Goal: Information Seeking & Learning: Compare options

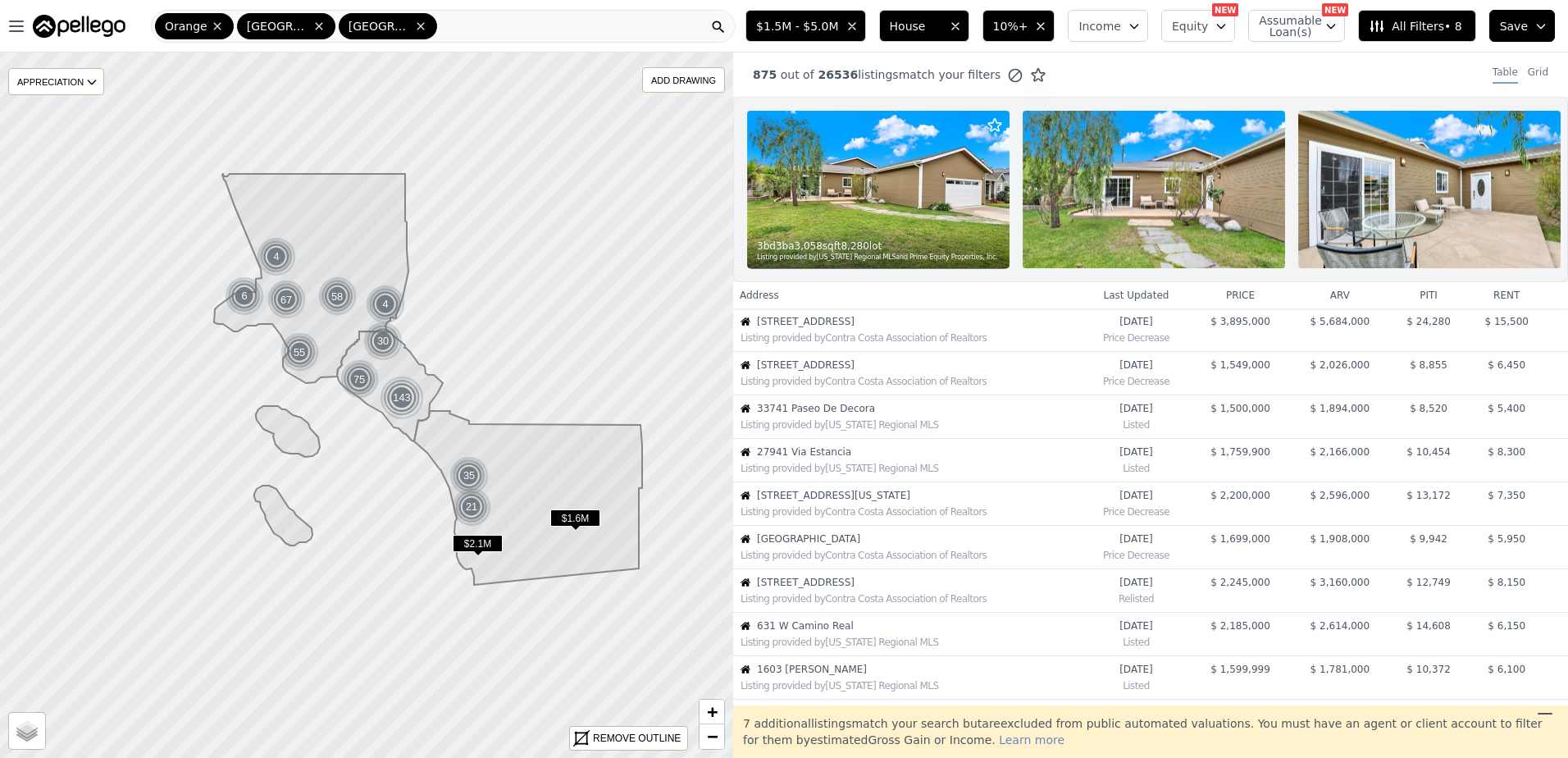
scroll to position [433, 0]
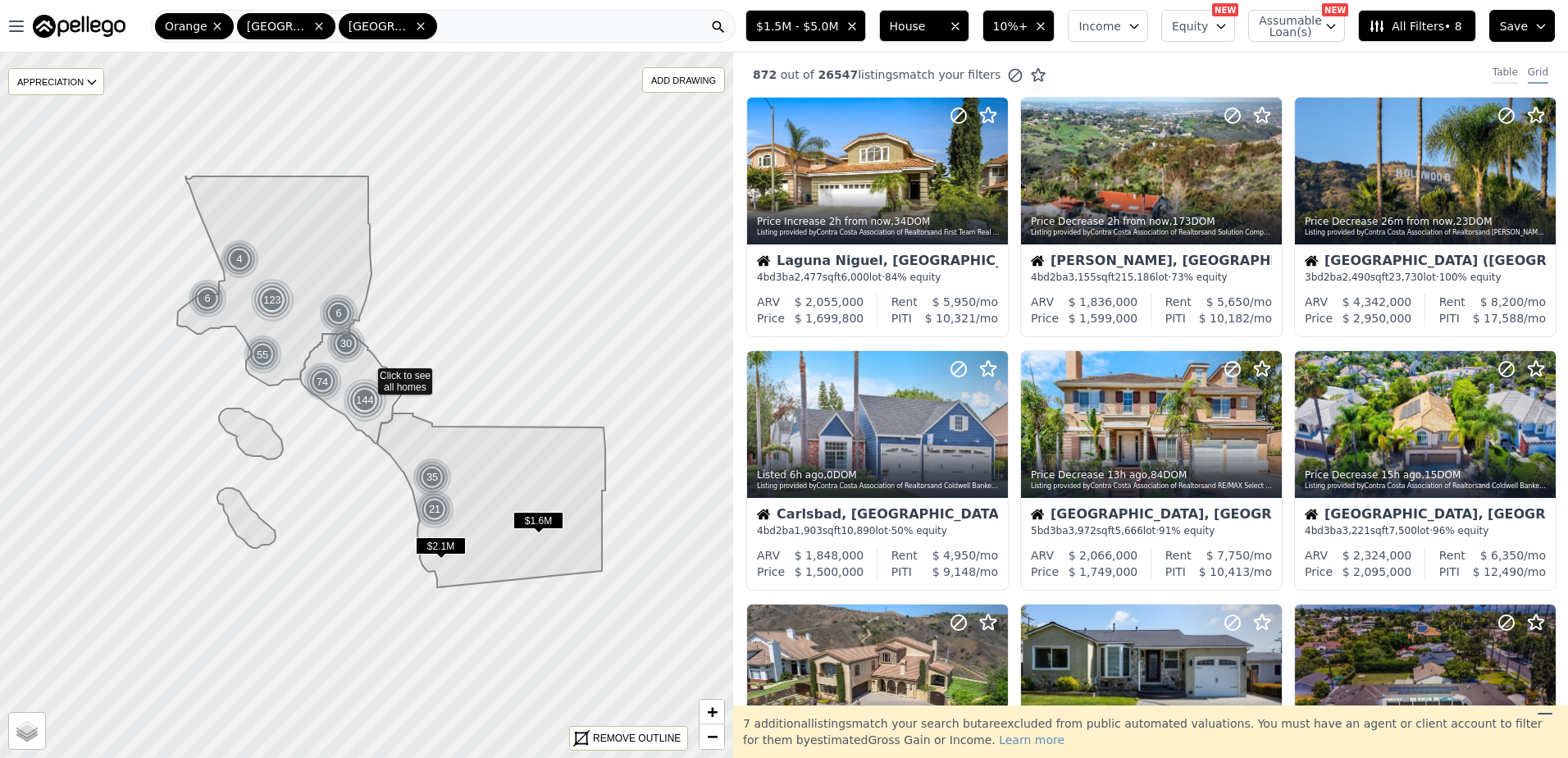
click at [1493, 74] on div "Table" at bounding box center [1505, 74] width 25 height 18
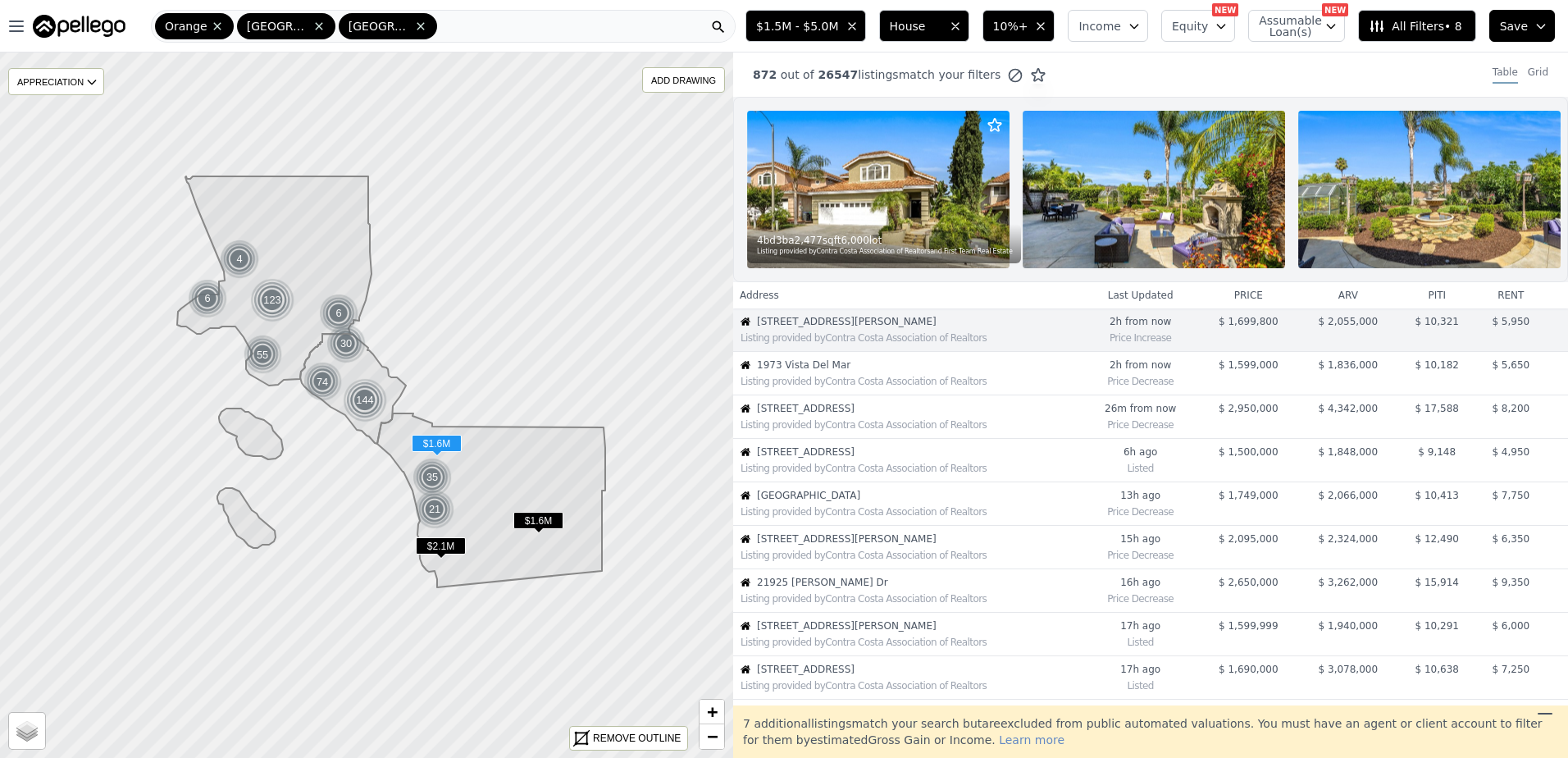
click at [830, 387] on div "Listing provided by Contra Costa Association of Realtors" at bounding box center [912, 381] width 342 height 13
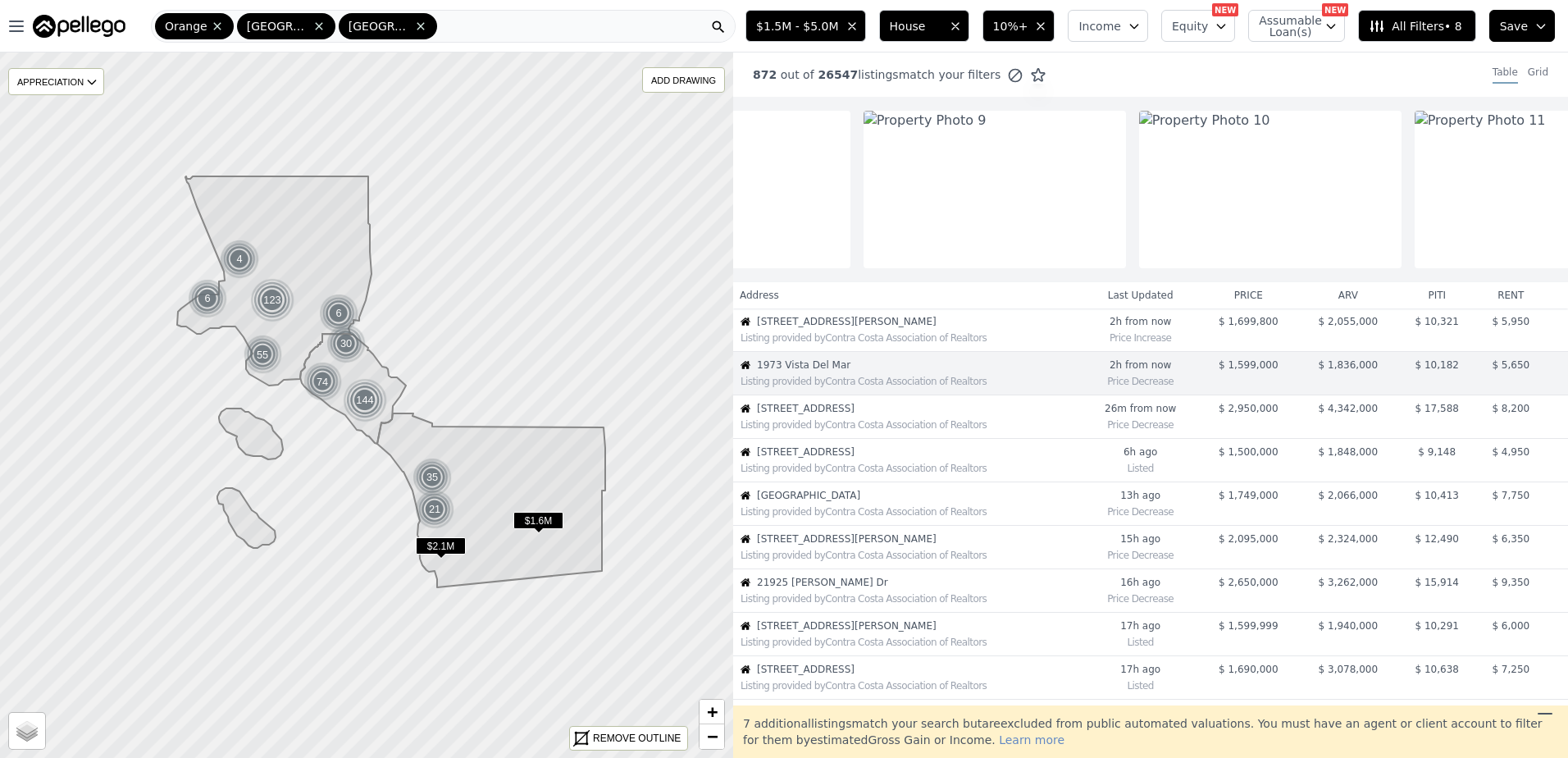
scroll to position [0, 2141]
click at [893, 415] on span "[STREET_ADDRESS]" at bounding box center [919, 408] width 325 height 13
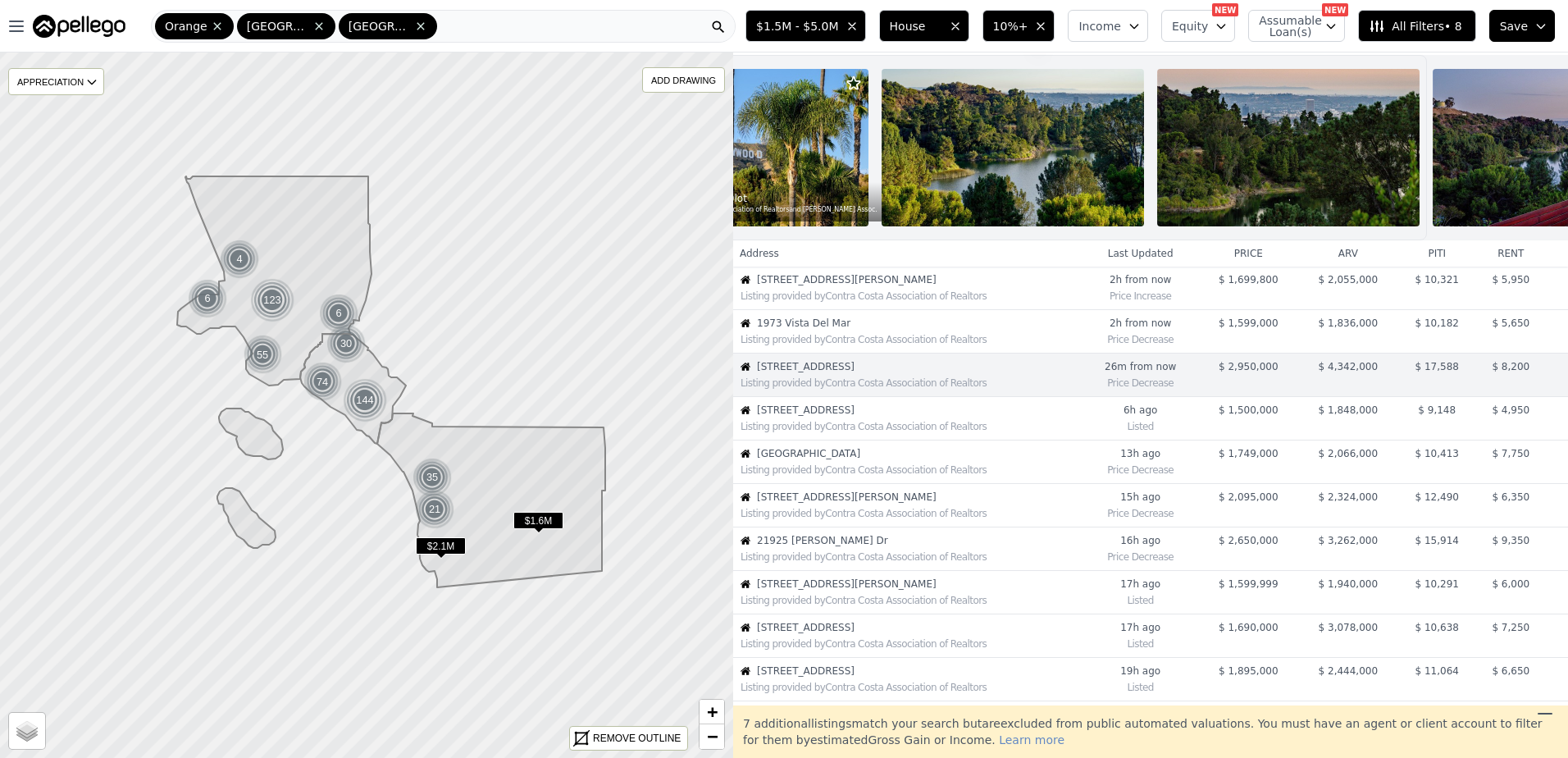
scroll to position [0, 0]
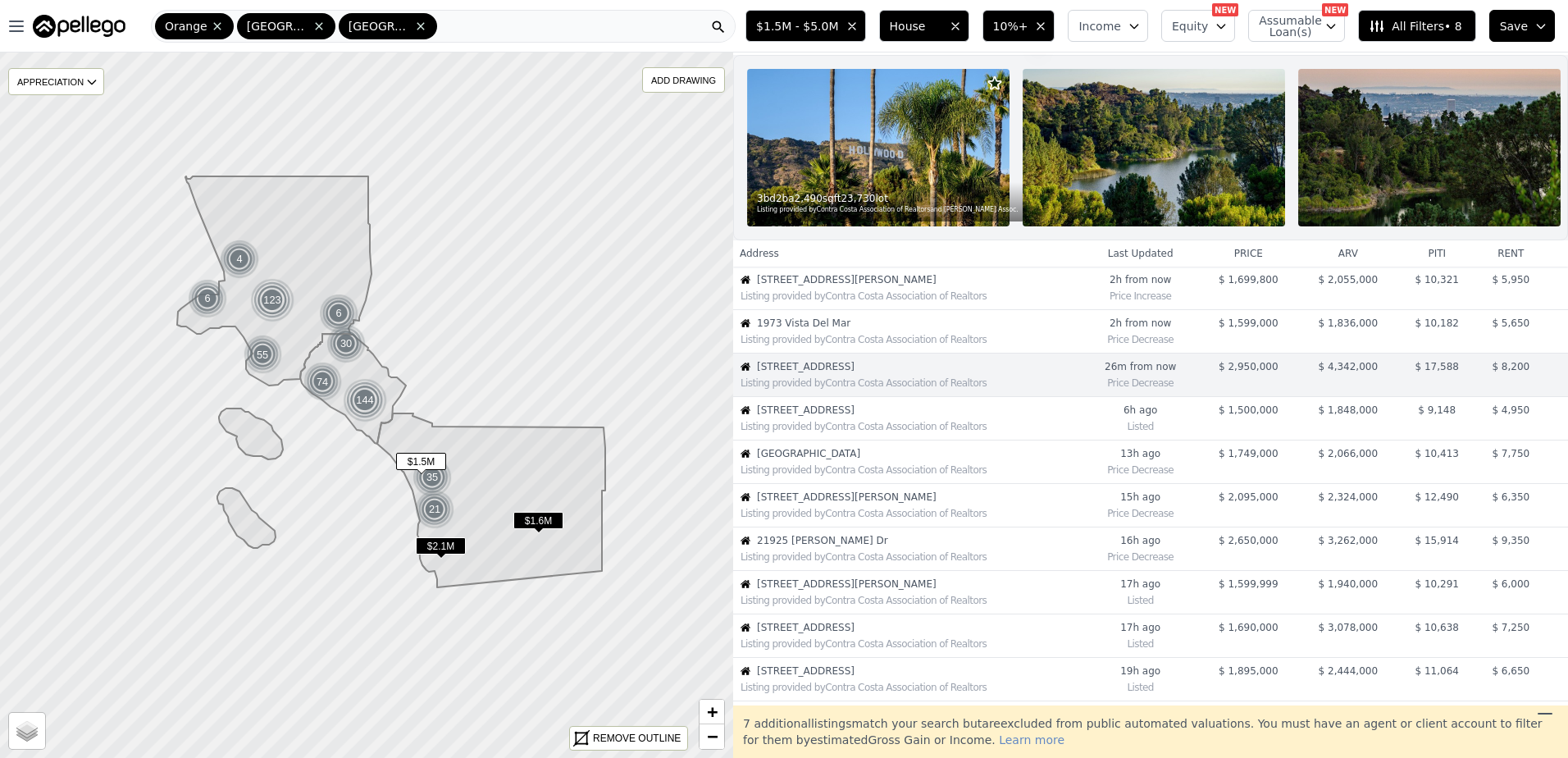
click at [850, 417] on span "[STREET_ADDRESS]" at bounding box center [919, 410] width 325 height 13
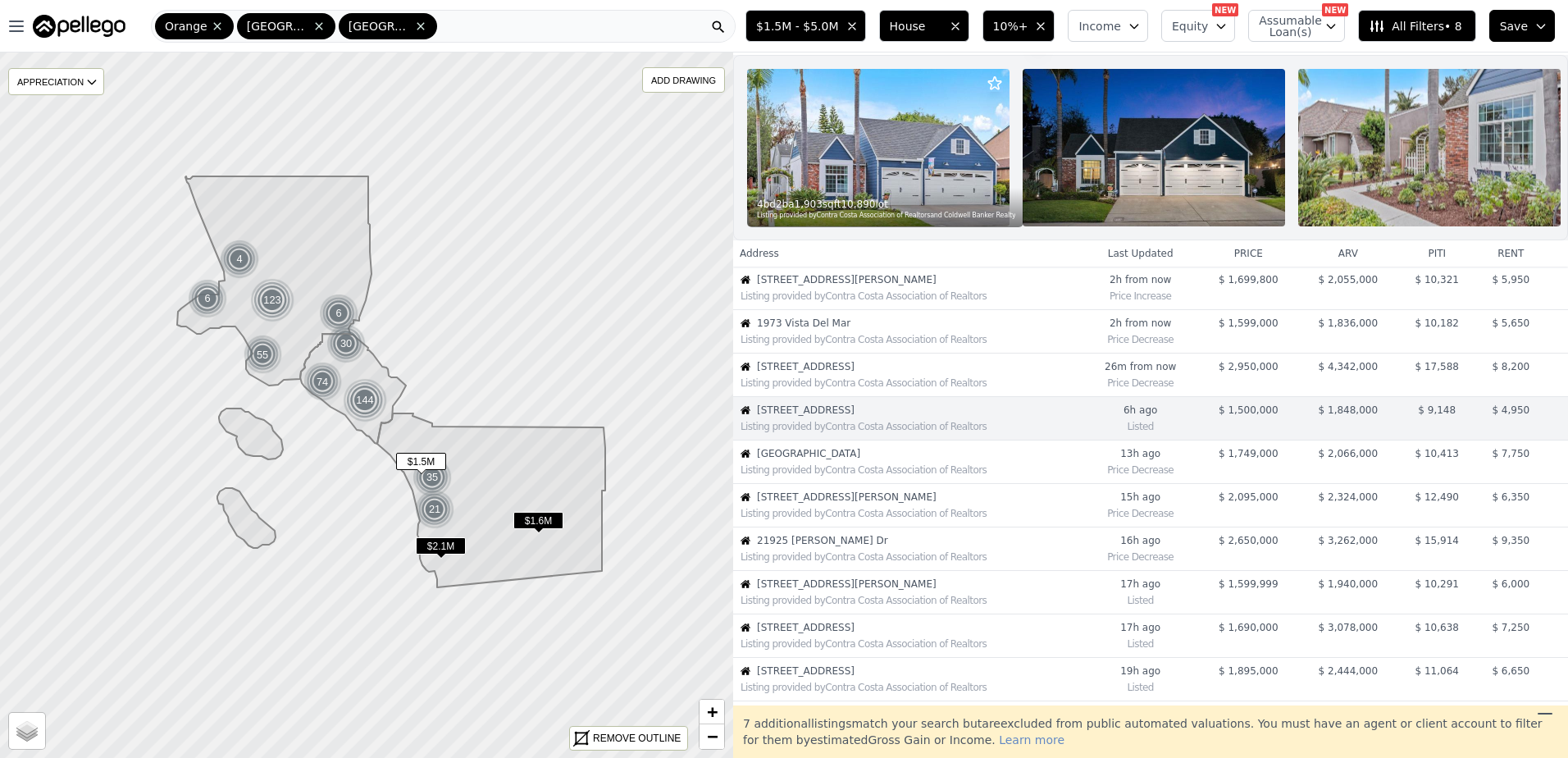
scroll to position [85, 0]
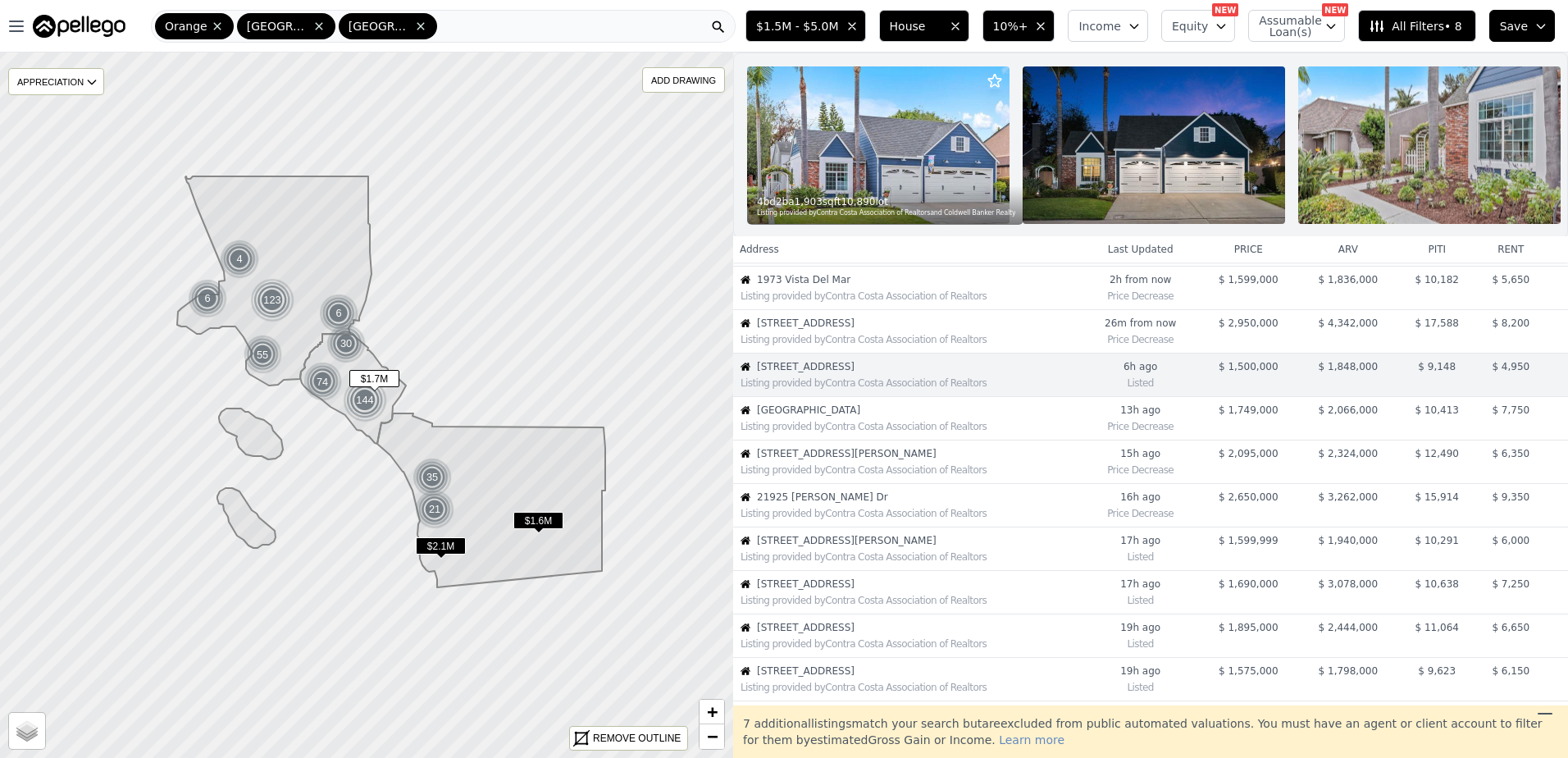
click at [850, 417] on span "[GEOGRAPHIC_DATA]" at bounding box center [919, 410] width 325 height 13
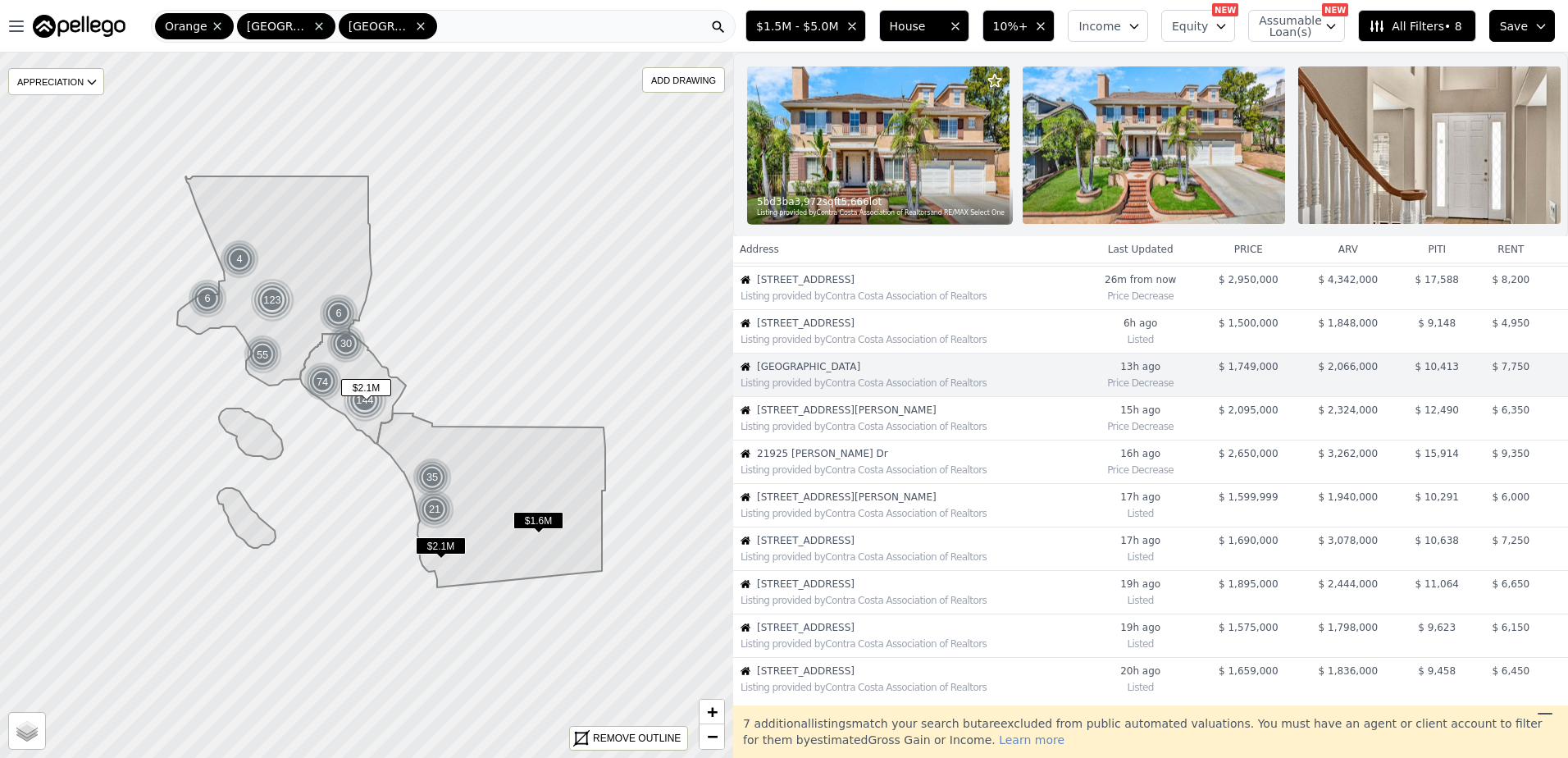
click at [850, 429] on div "Listing provided by Contra Costa Association of Realtors" at bounding box center [907, 424] width 348 height 16
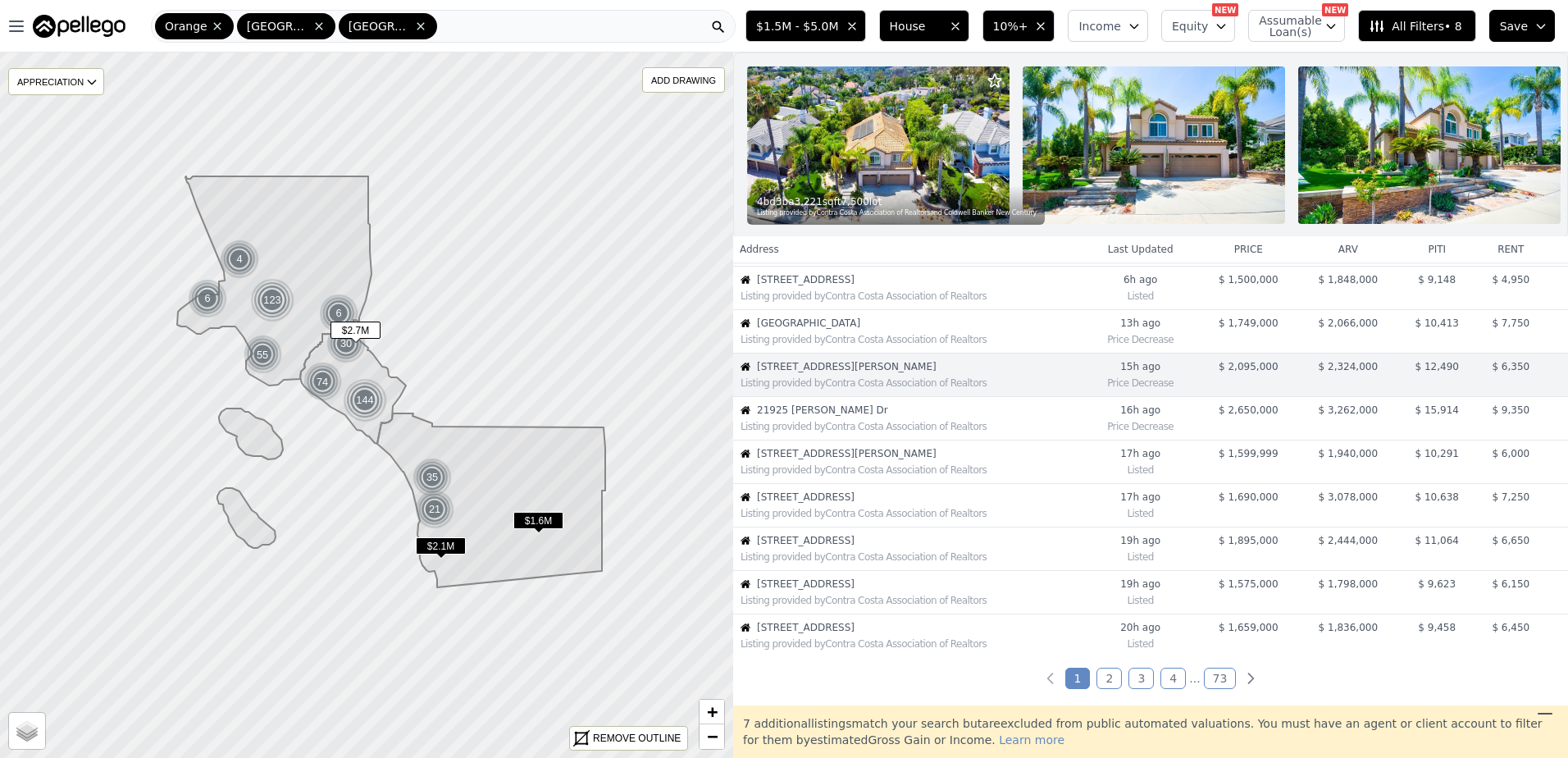
click at [850, 429] on div "Listing provided by Contra Costa Association of Realtors" at bounding box center [907, 424] width 348 height 16
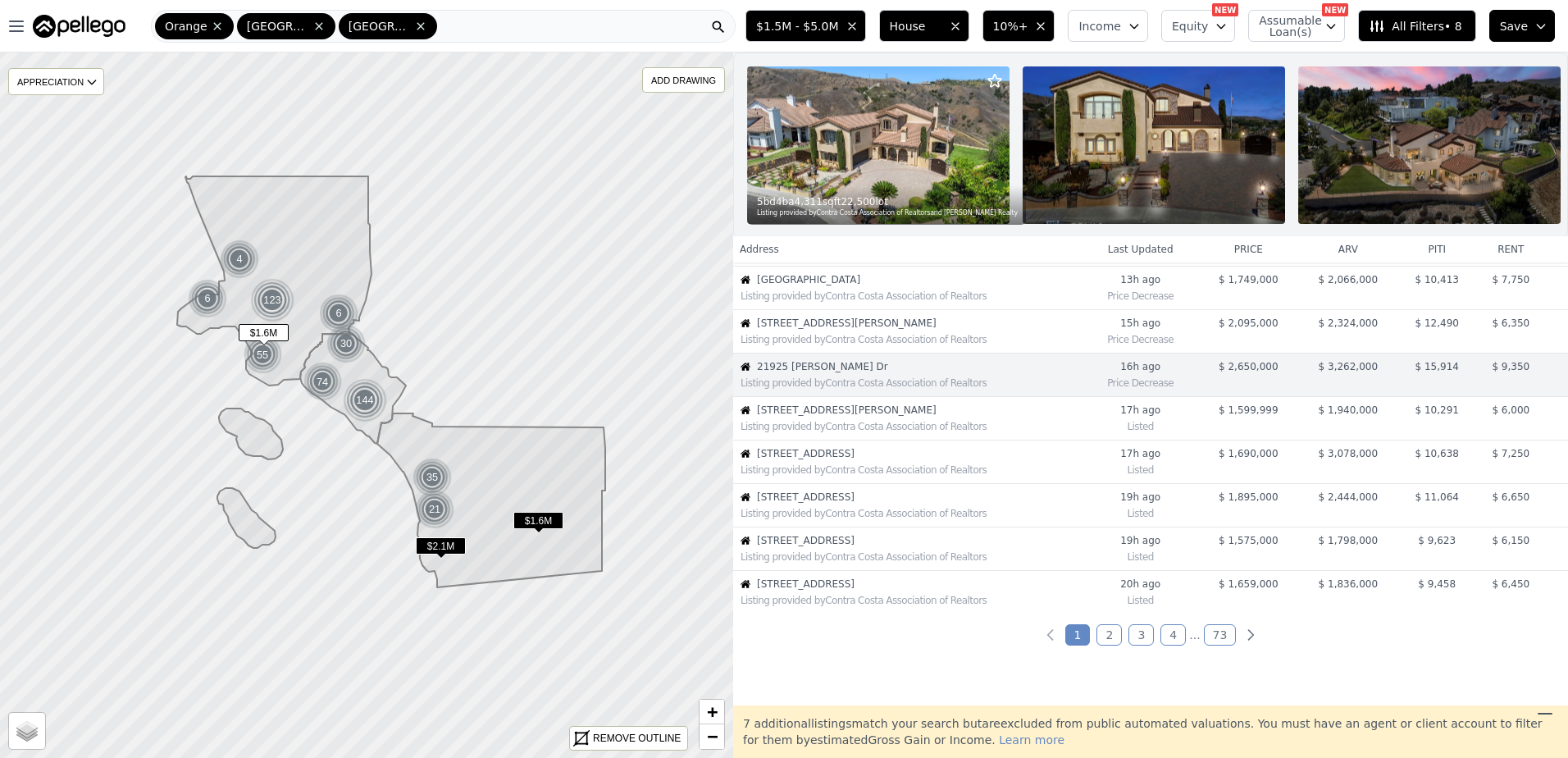
click at [849, 429] on div "Listing provided by Contra Costa Association of Realtors" at bounding box center [907, 424] width 348 height 16
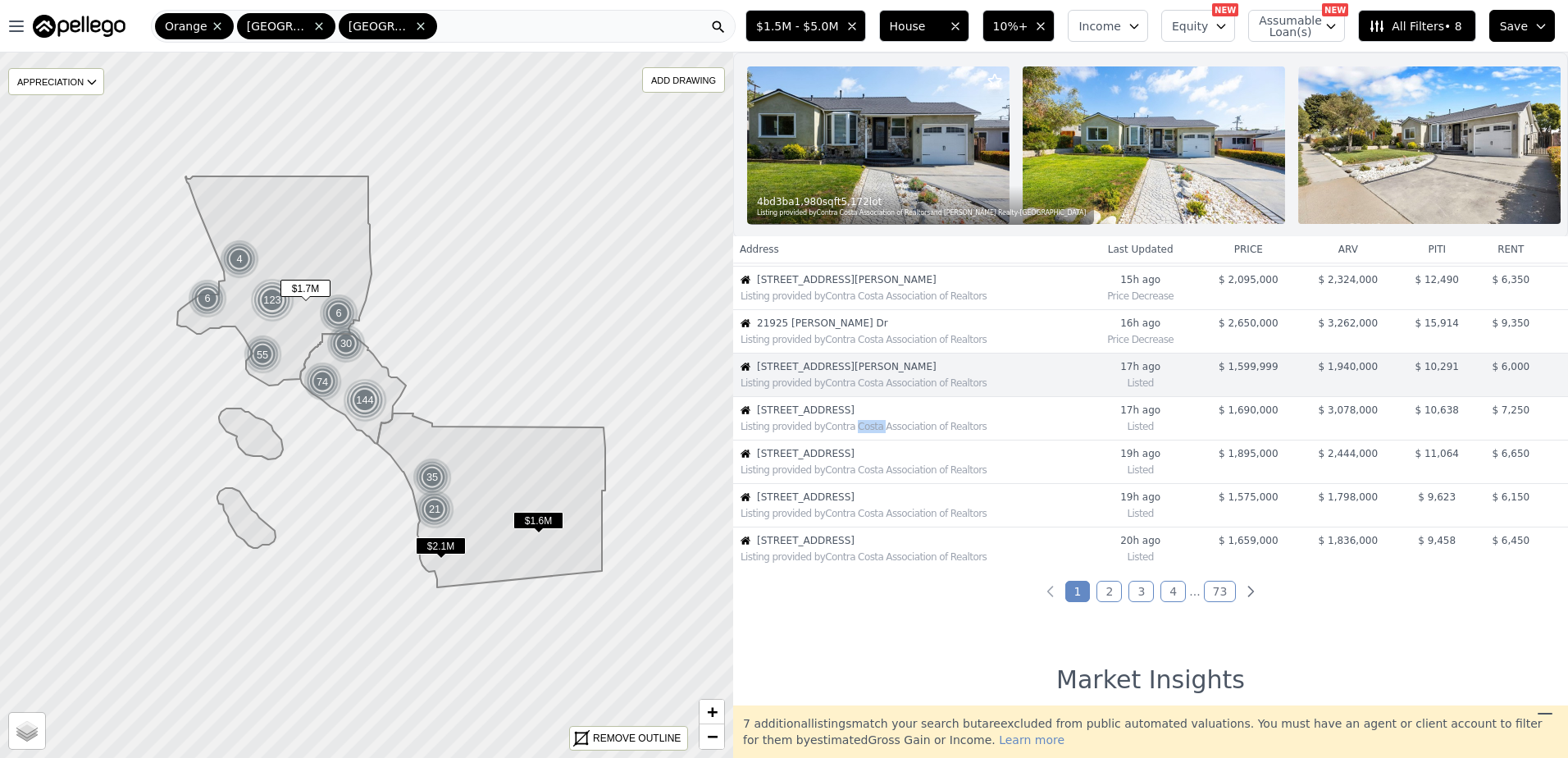
click at [849, 429] on div "Listing provided by Contra Costa Association of Realtors" at bounding box center [907, 424] width 348 height 16
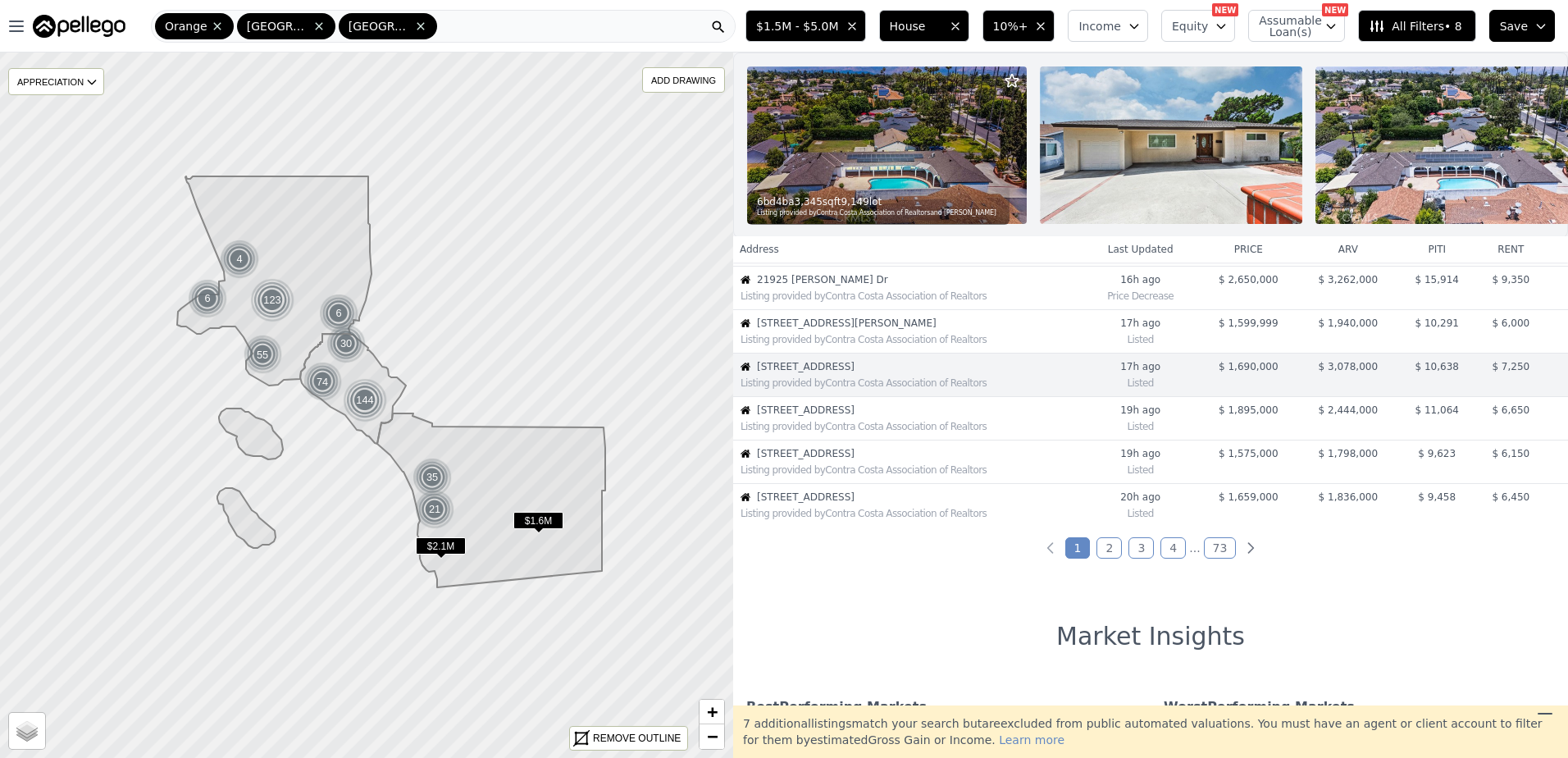
click at [848, 429] on div "Listing provided by Contra Costa Association of Realtors" at bounding box center [907, 424] width 348 height 16
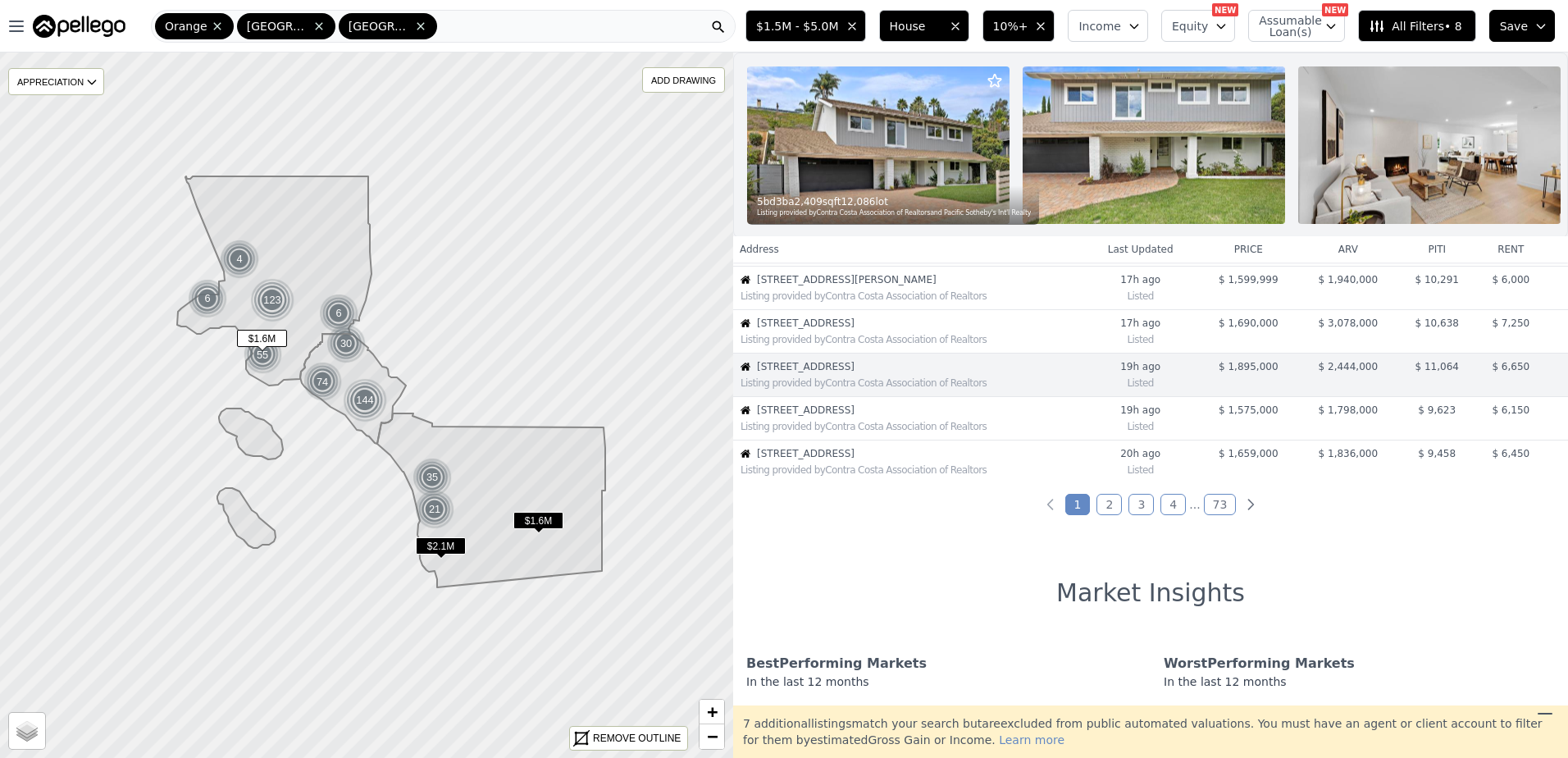
click at [844, 431] on div "Listing provided by Contra Costa Association of Realtors" at bounding box center [907, 424] width 348 height 16
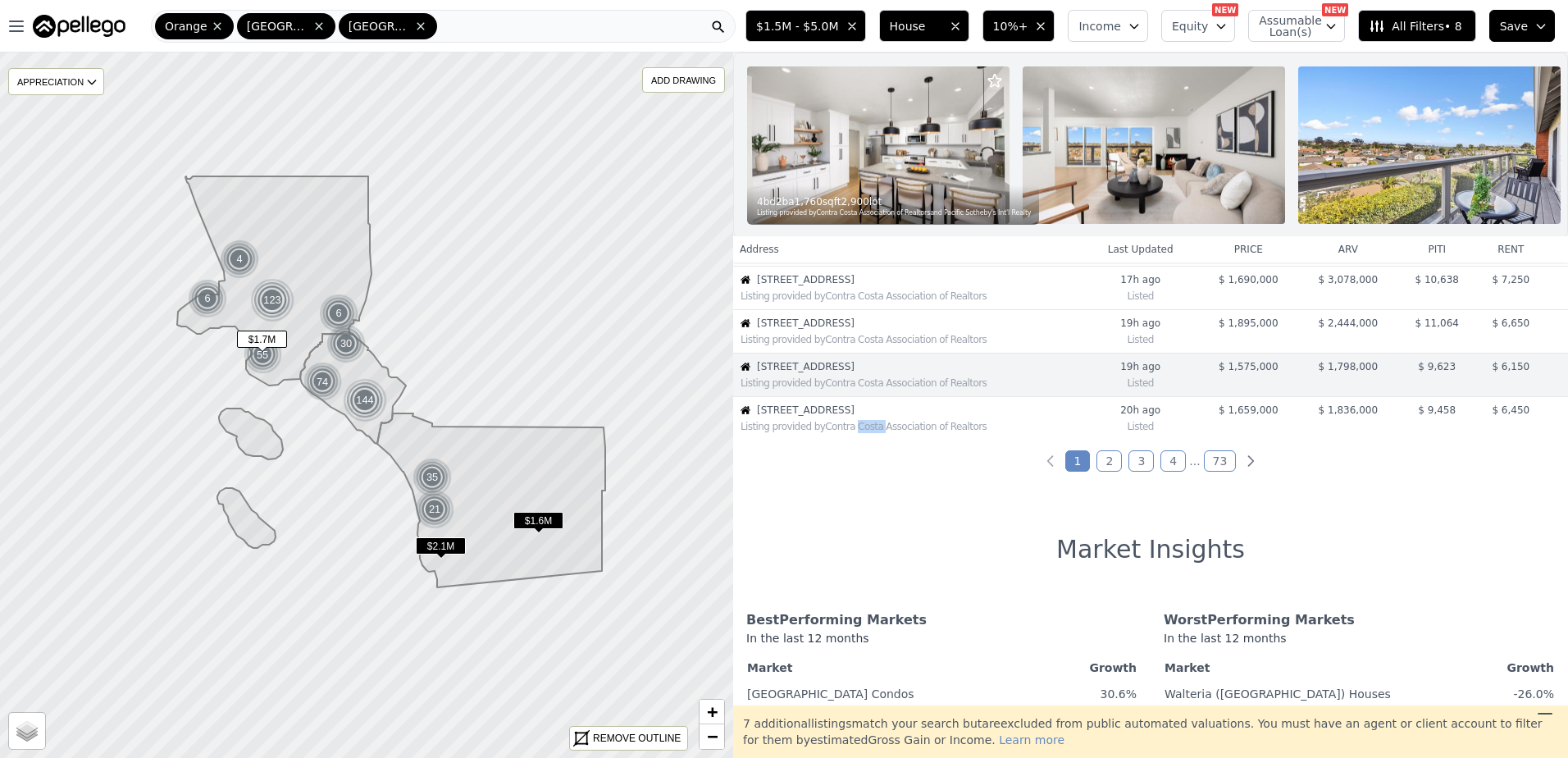
click at [844, 431] on div "Listing provided by Contra Costa Association of Realtors" at bounding box center [907, 424] width 348 height 16
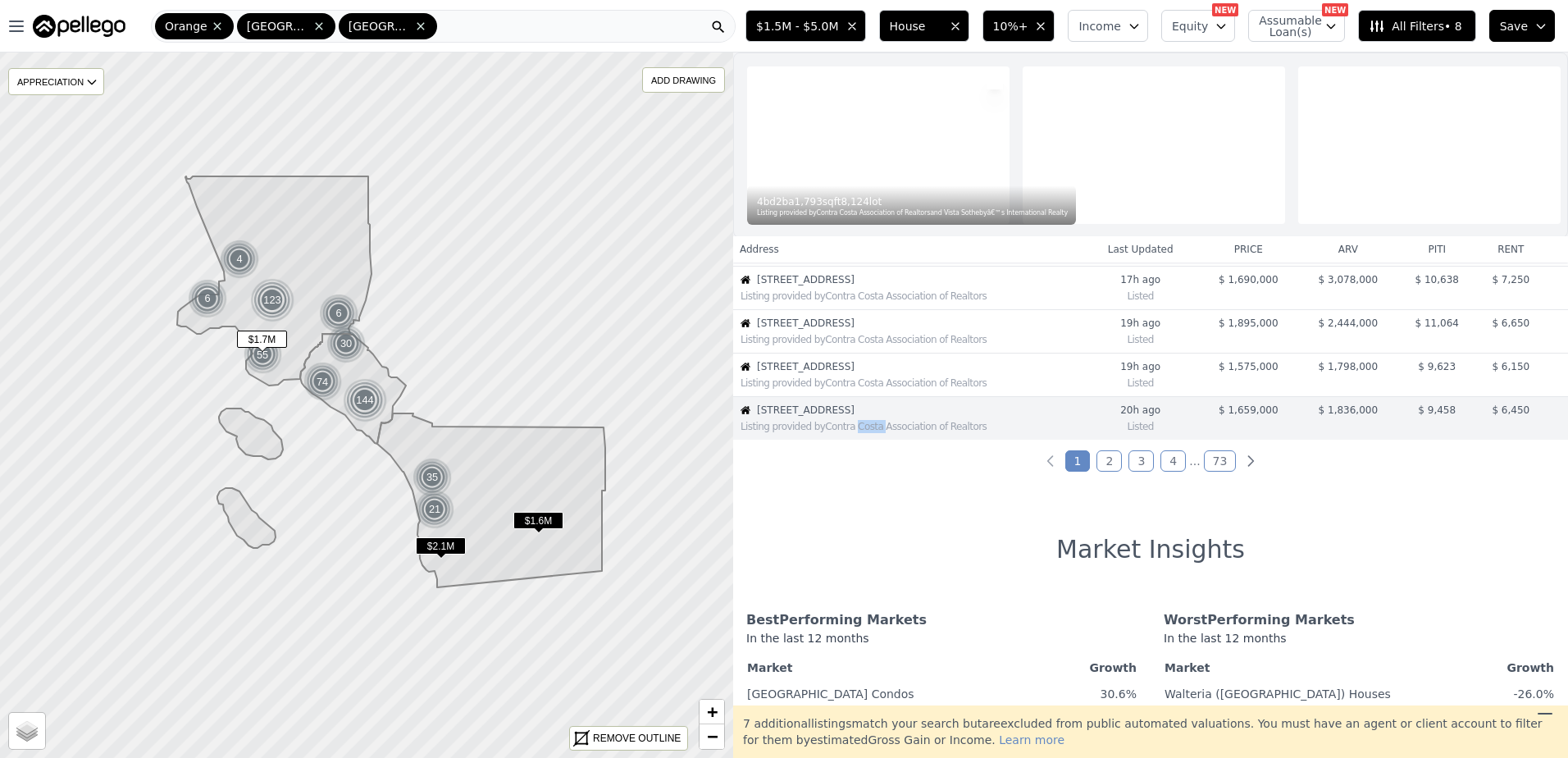
scroll to position [433, 0]
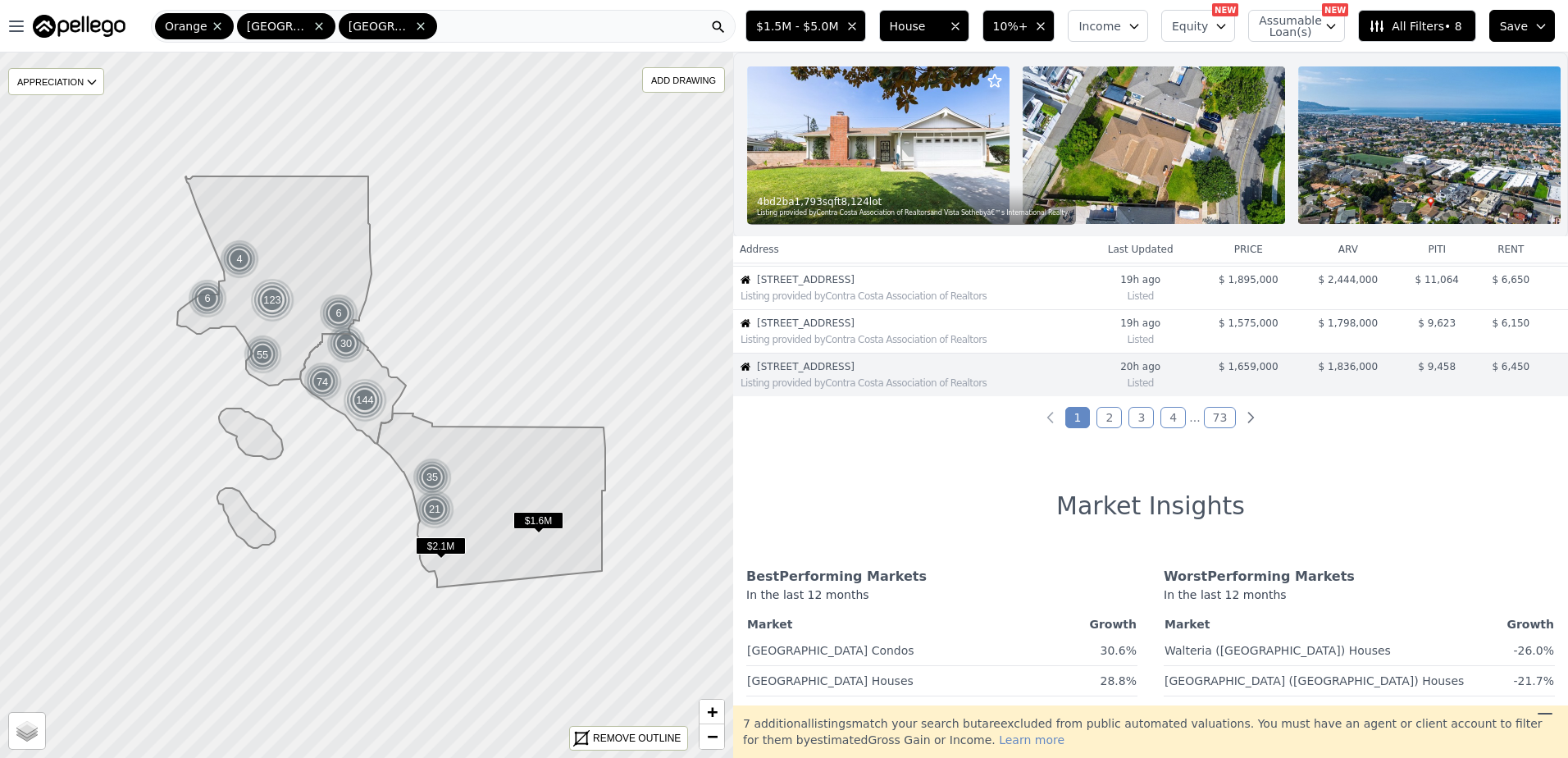
click at [1109, 427] on link "2" at bounding box center [1108, 417] width 25 height 22
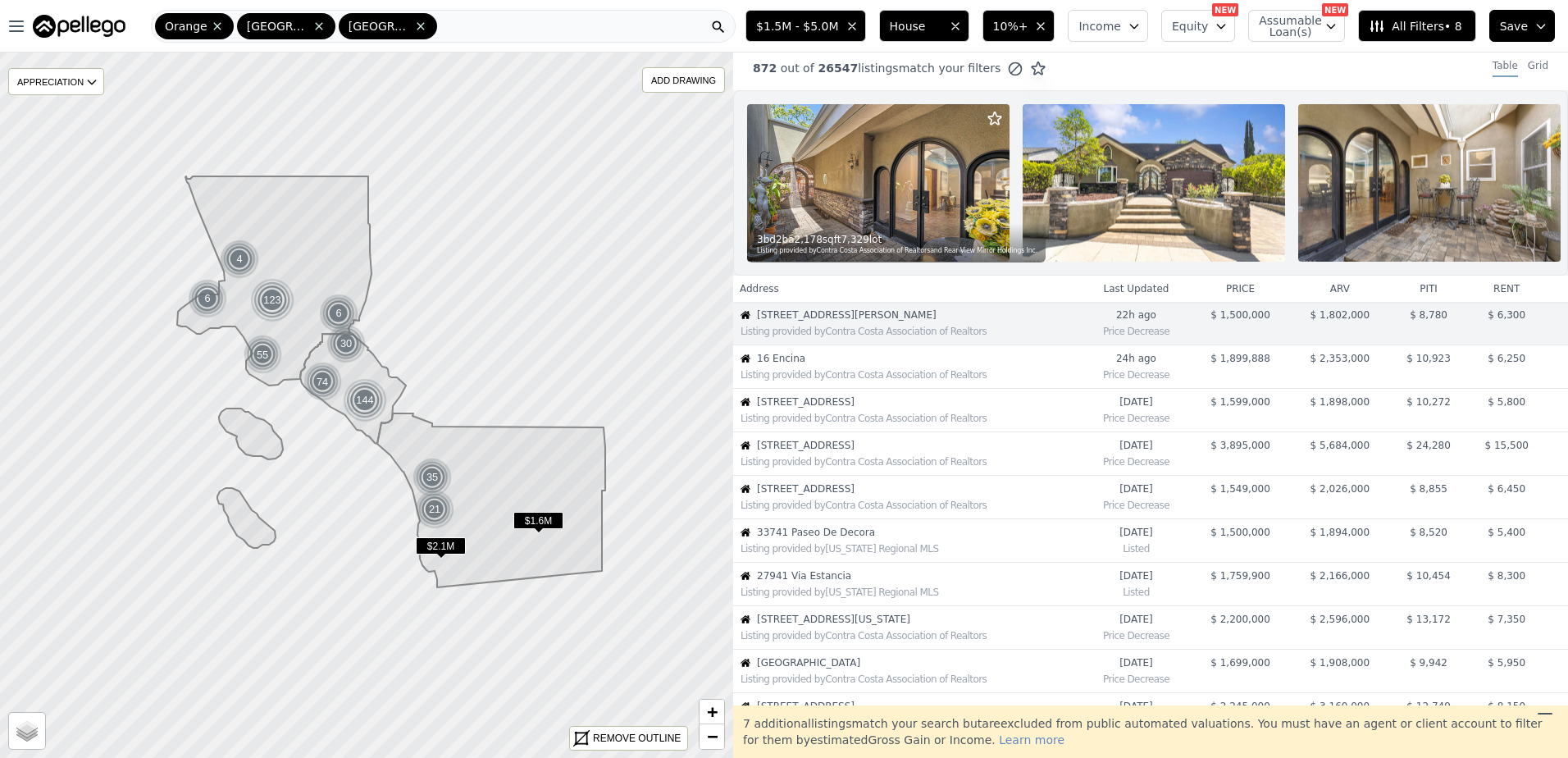
scroll to position [0, 0]
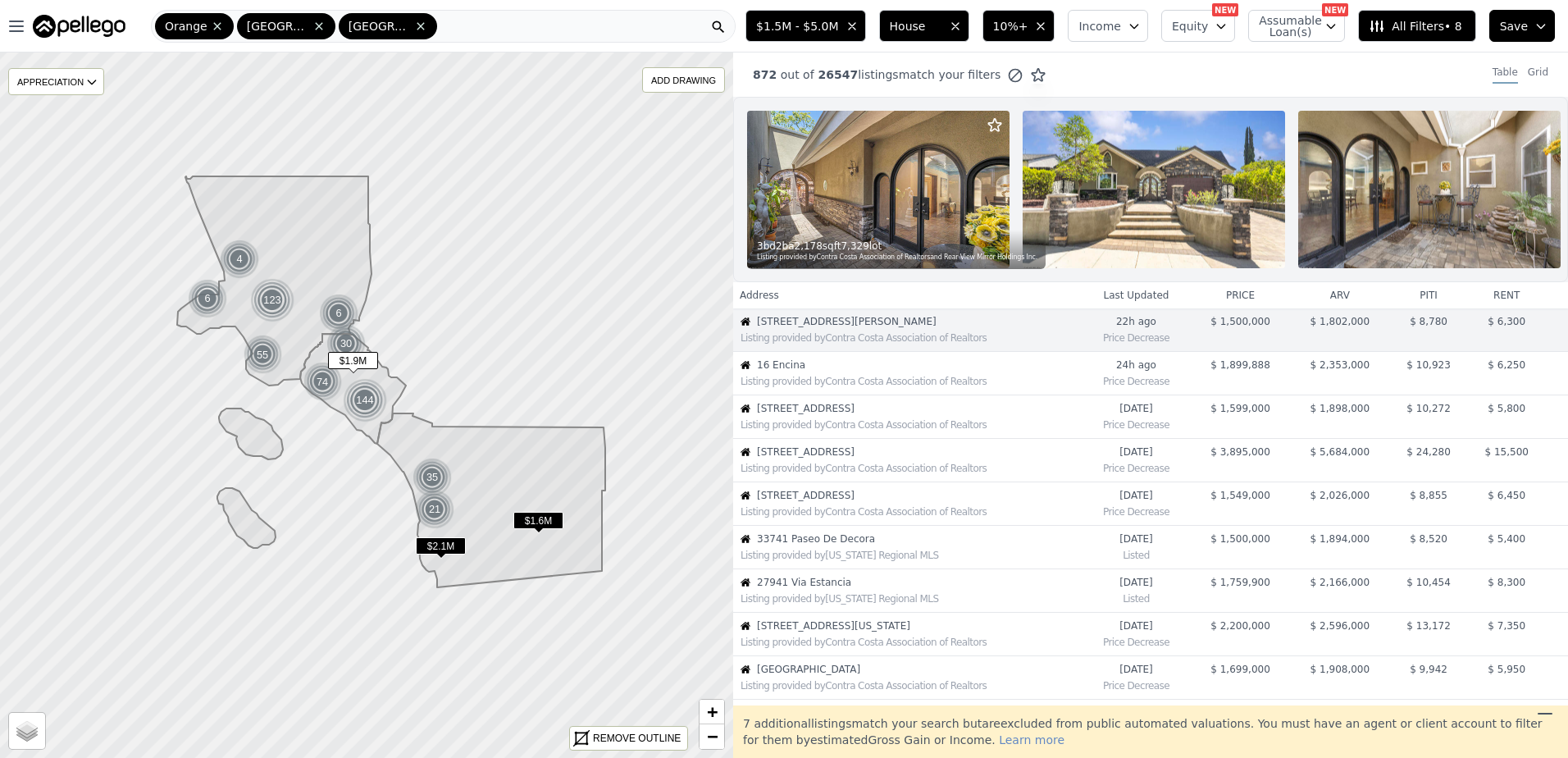
click at [925, 372] on span "16 Encina" at bounding box center [919, 365] width 324 height 13
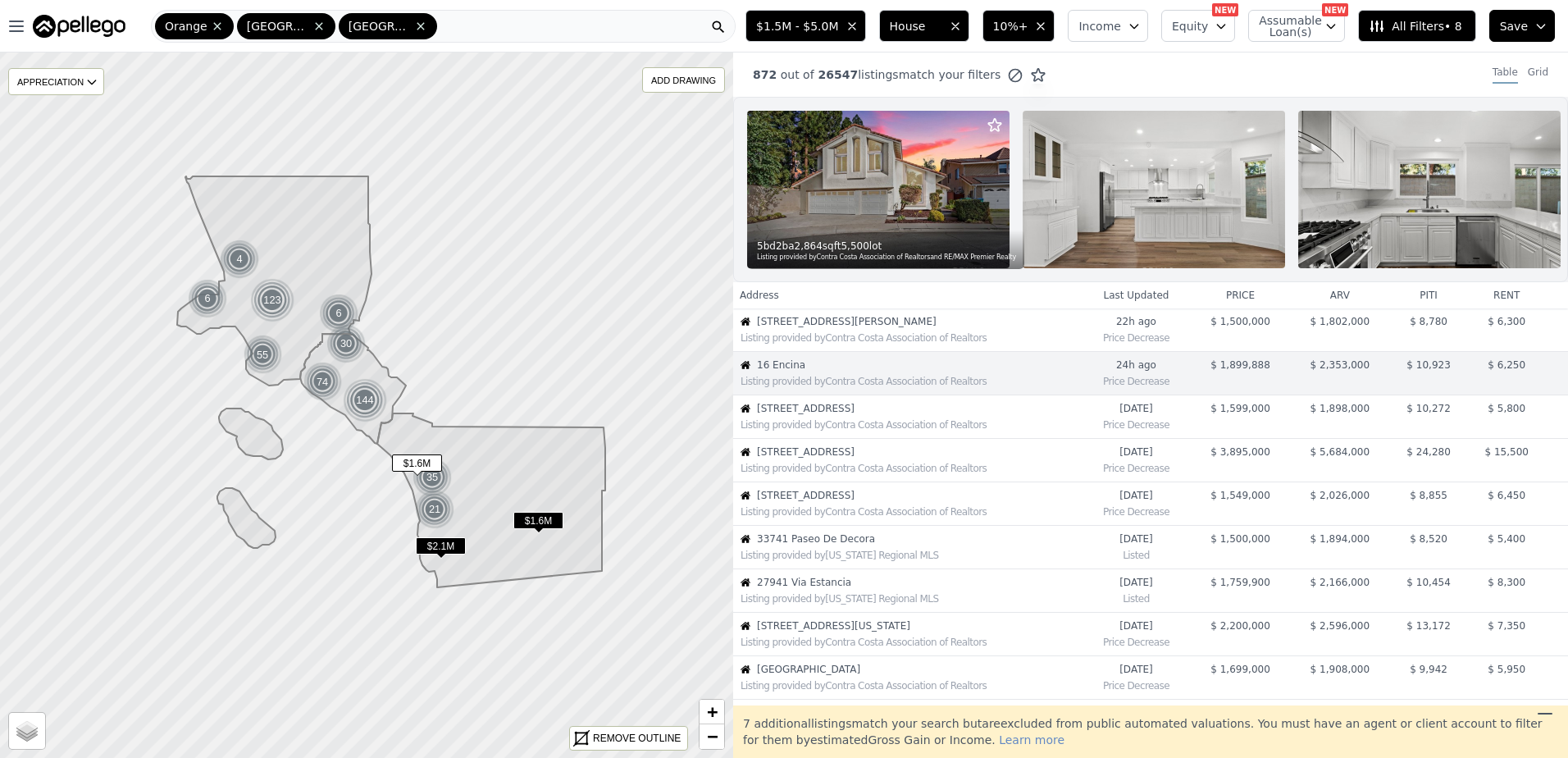
click at [906, 415] on span "[STREET_ADDRESS]" at bounding box center [919, 408] width 324 height 13
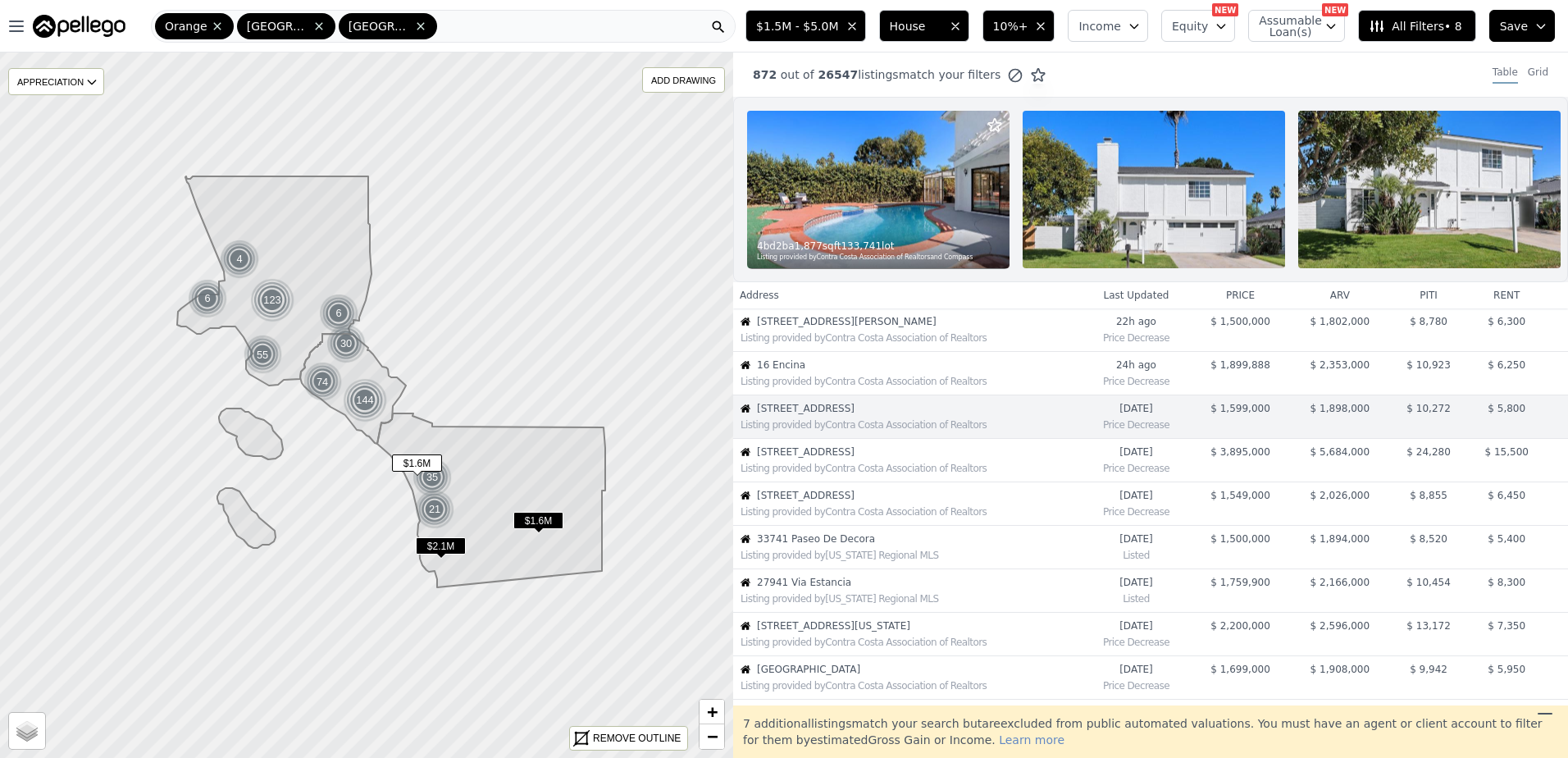
scroll to position [41, 0]
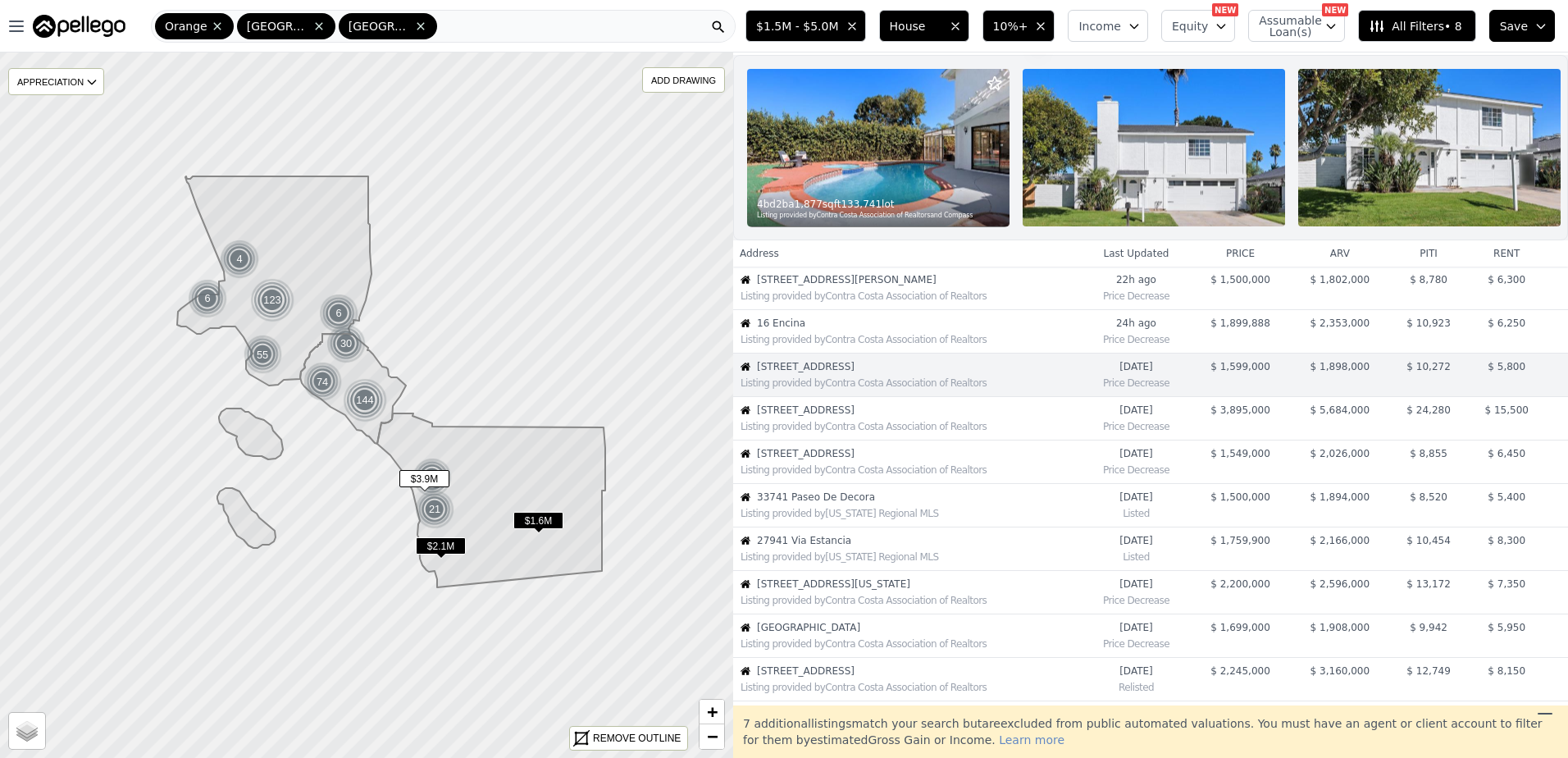
click at [906, 417] on span "[STREET_ADDRESS]" at bounding box center [919, 410] width 324 height 13
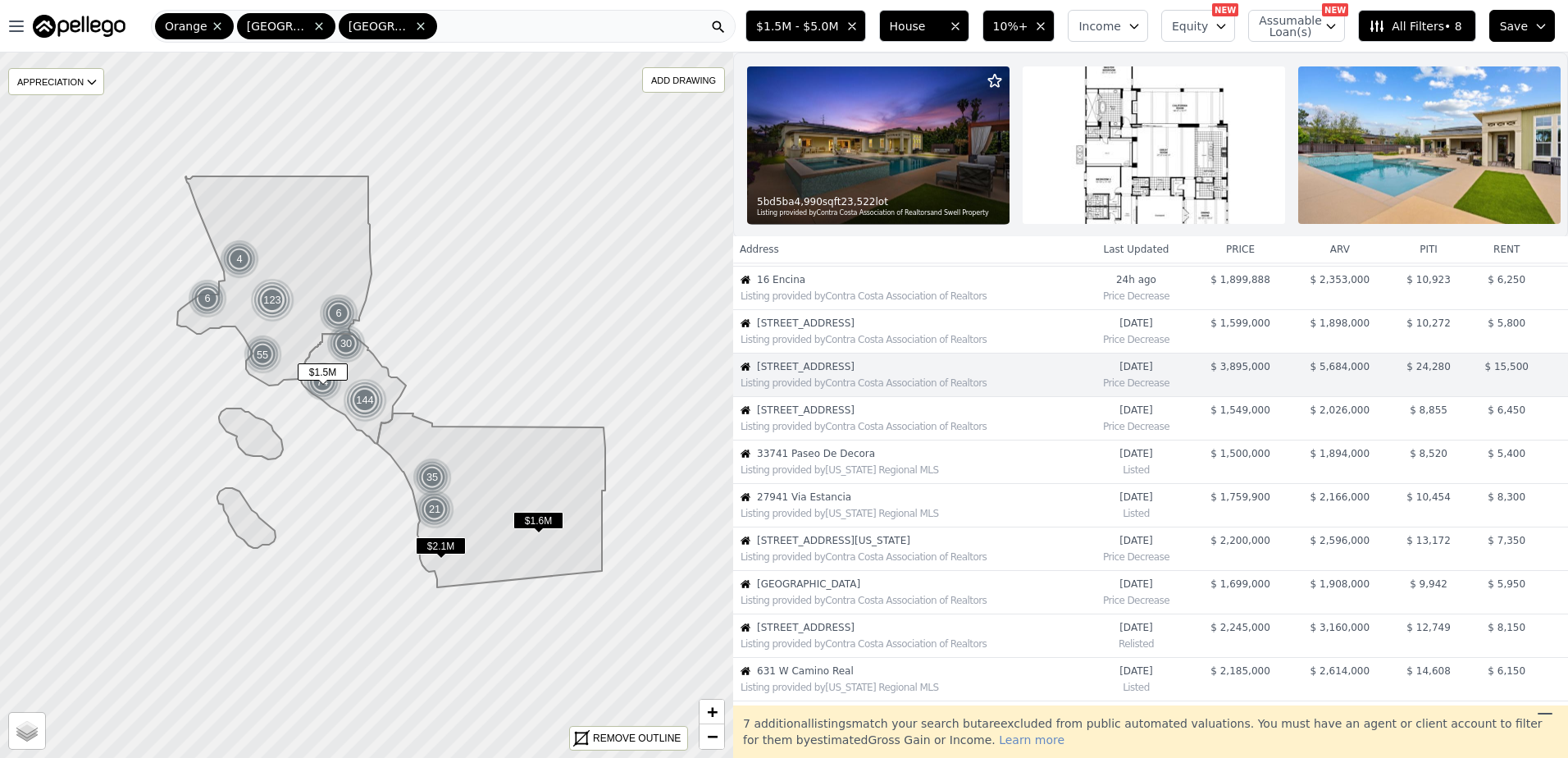
click at [906, 417] on span "[STREET_ADDRESS]" at bounding box center [919, 410] width 324 height 13
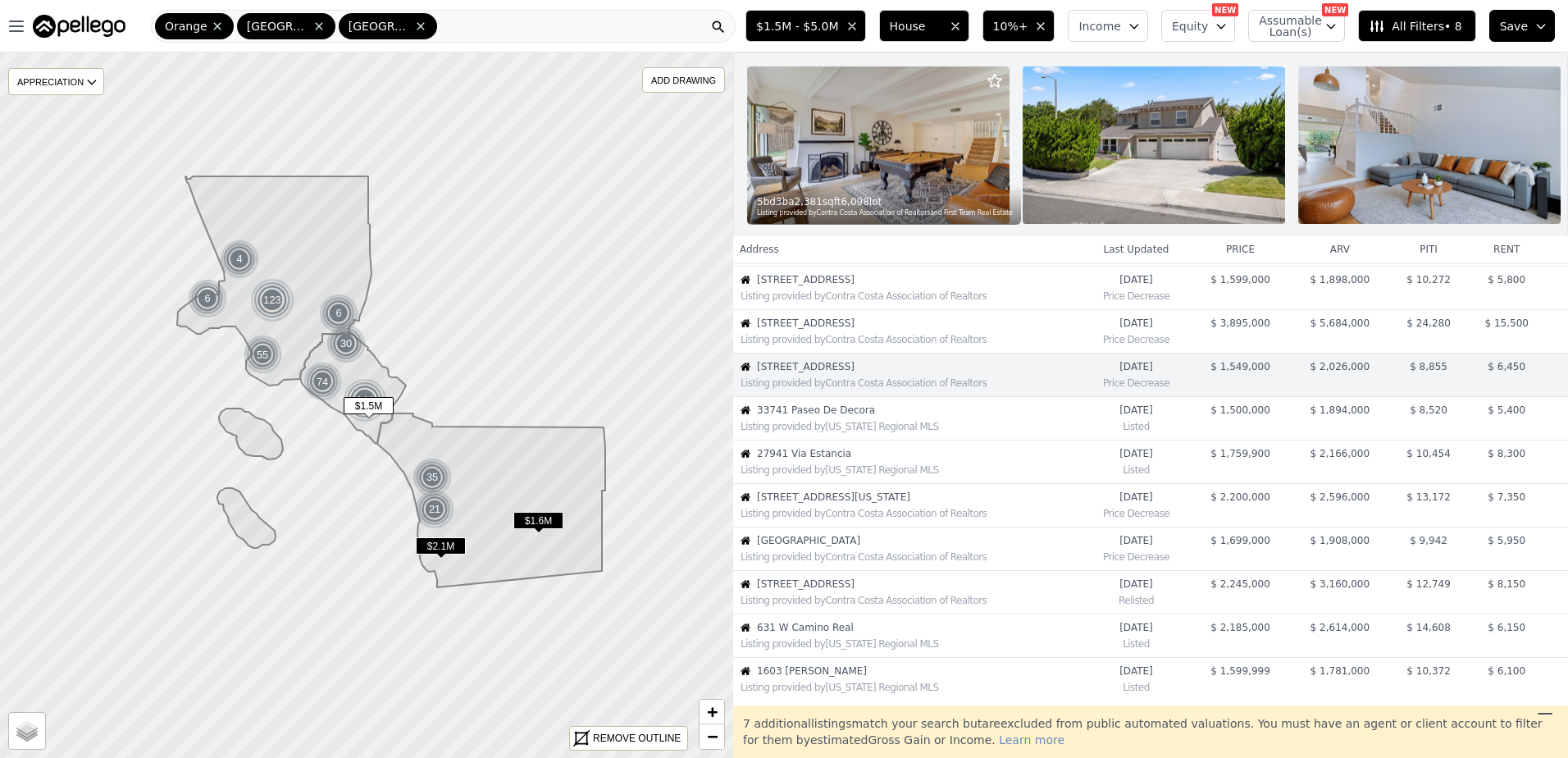
click at [906, 417] on span "33741 Paseo De Decora" at bounding box center [919, 410] width 324 height 13
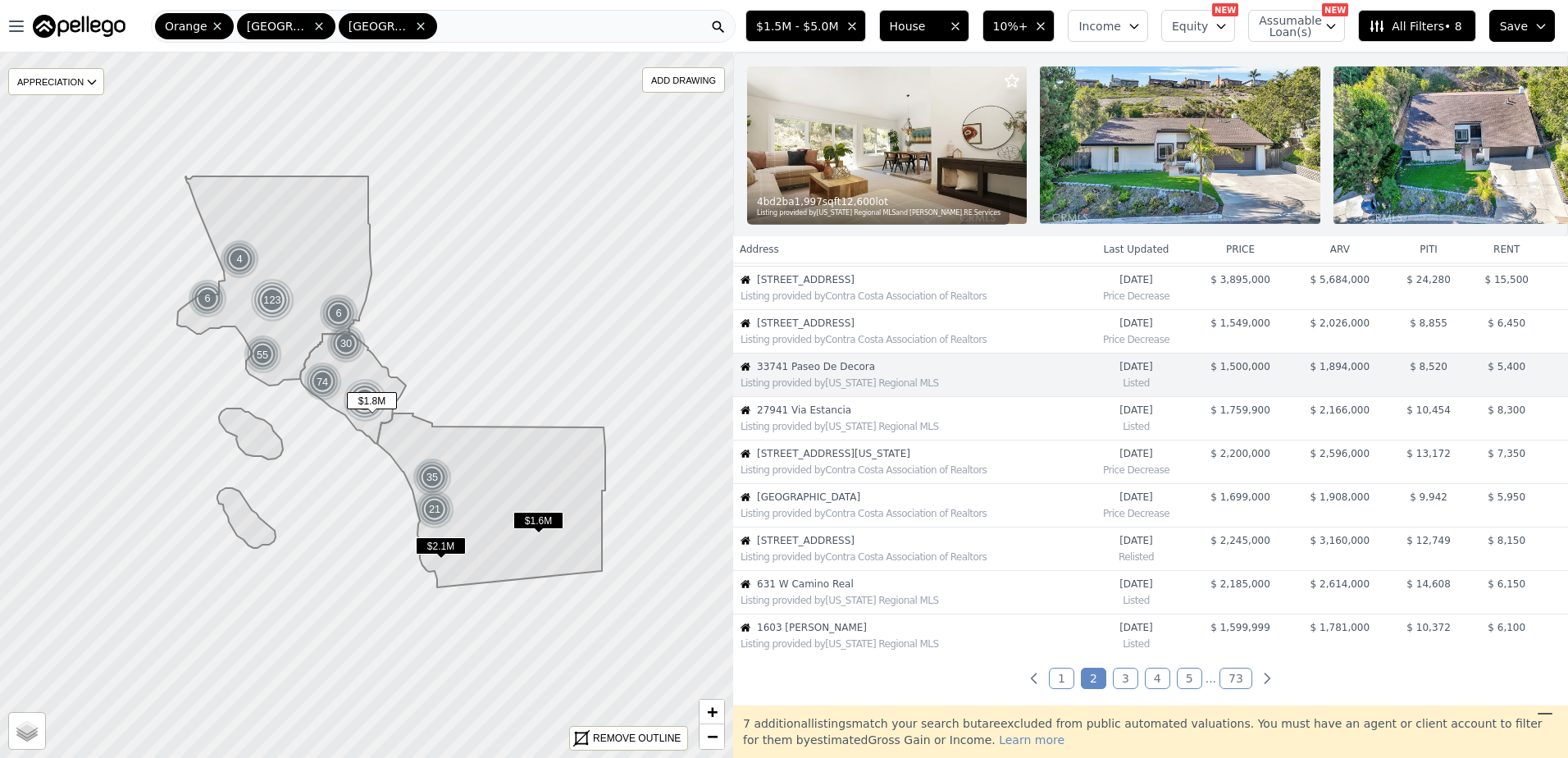
click at [906, 417] on span "27941 Via Estancia" at bounding box center [919, 410] width 324 height 13
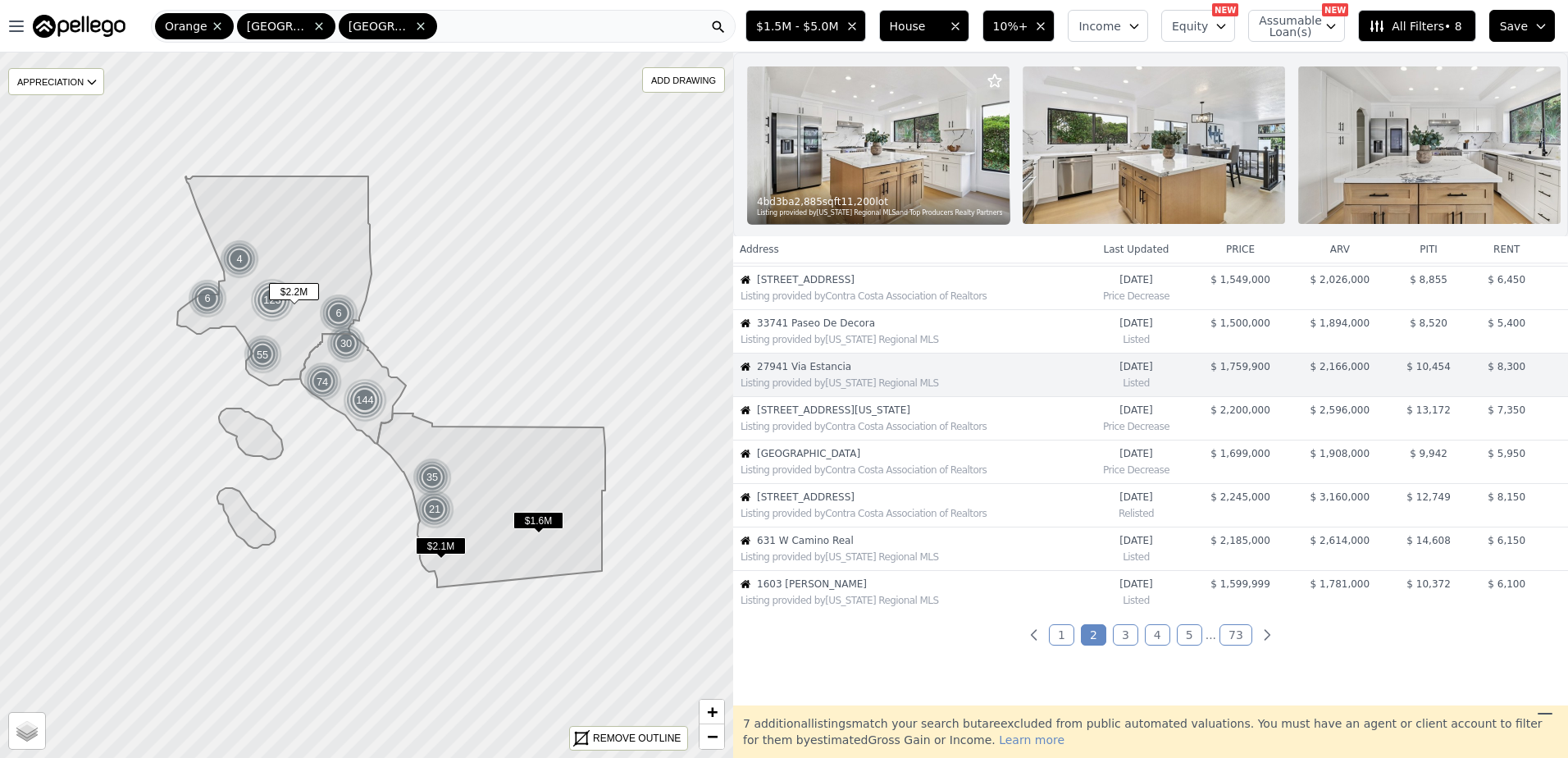
click at [906, 417] on span "[STREET_ADDRESS][US_STATE]" at bounding box center [919, 410] width 324 height 13
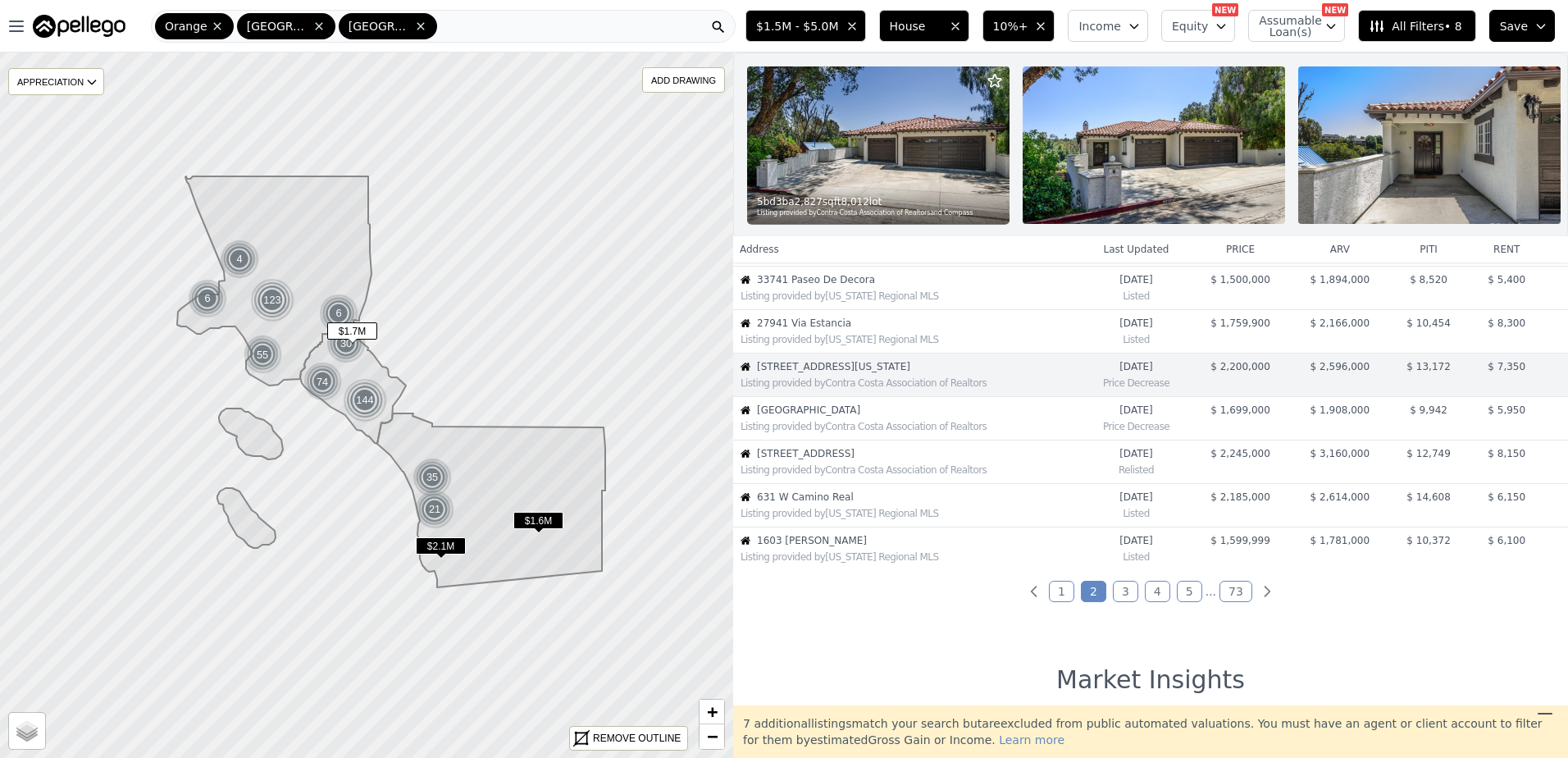
click at [906, 417] on span "[GEOGRAPHIC_DATA]" at bounding box center [919, 410] width 324 height 13
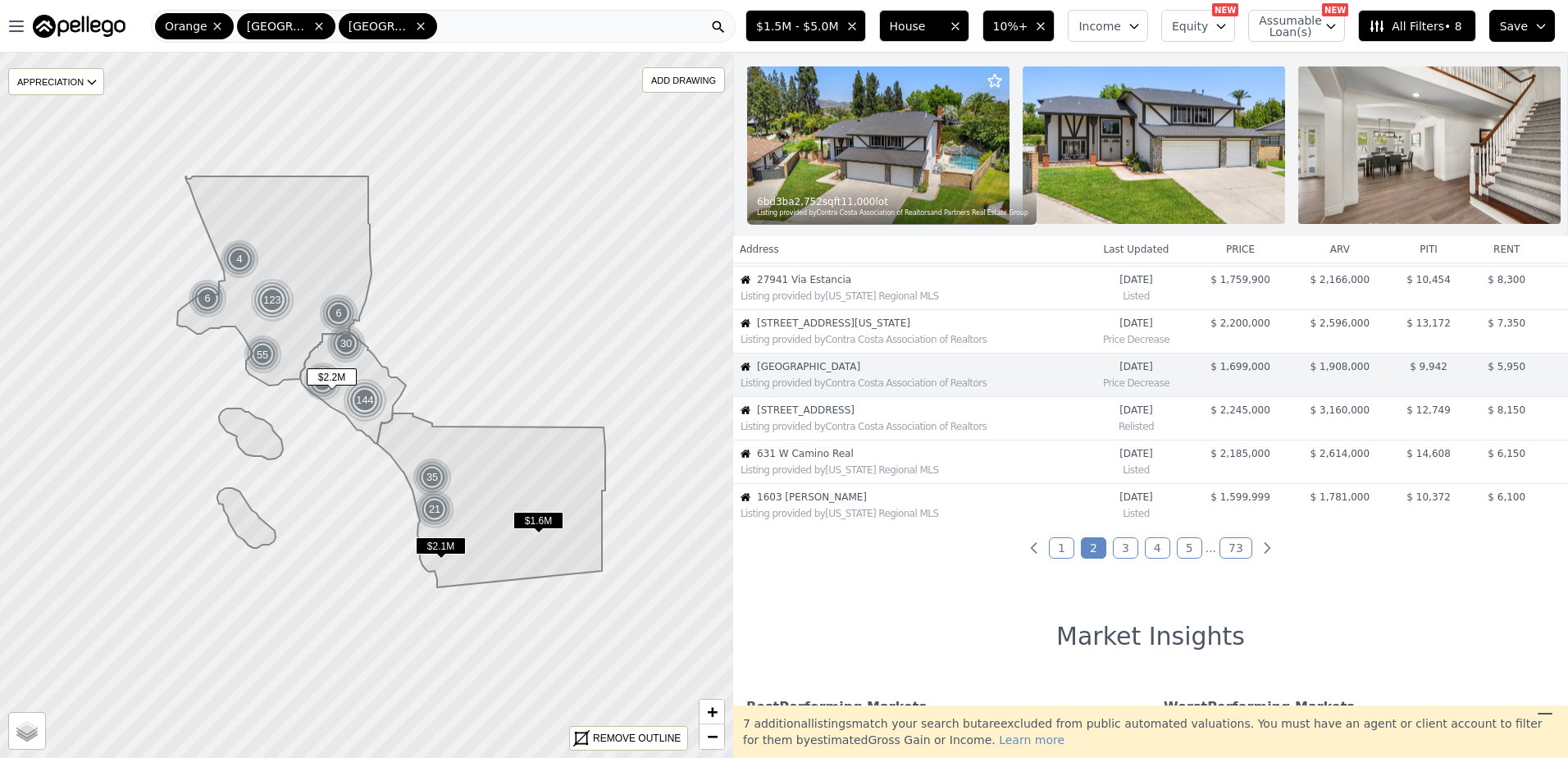
click at [906, 417] on span "[STREET_ADDRESS]" at bounding box center [919, 410] width 324 height 13
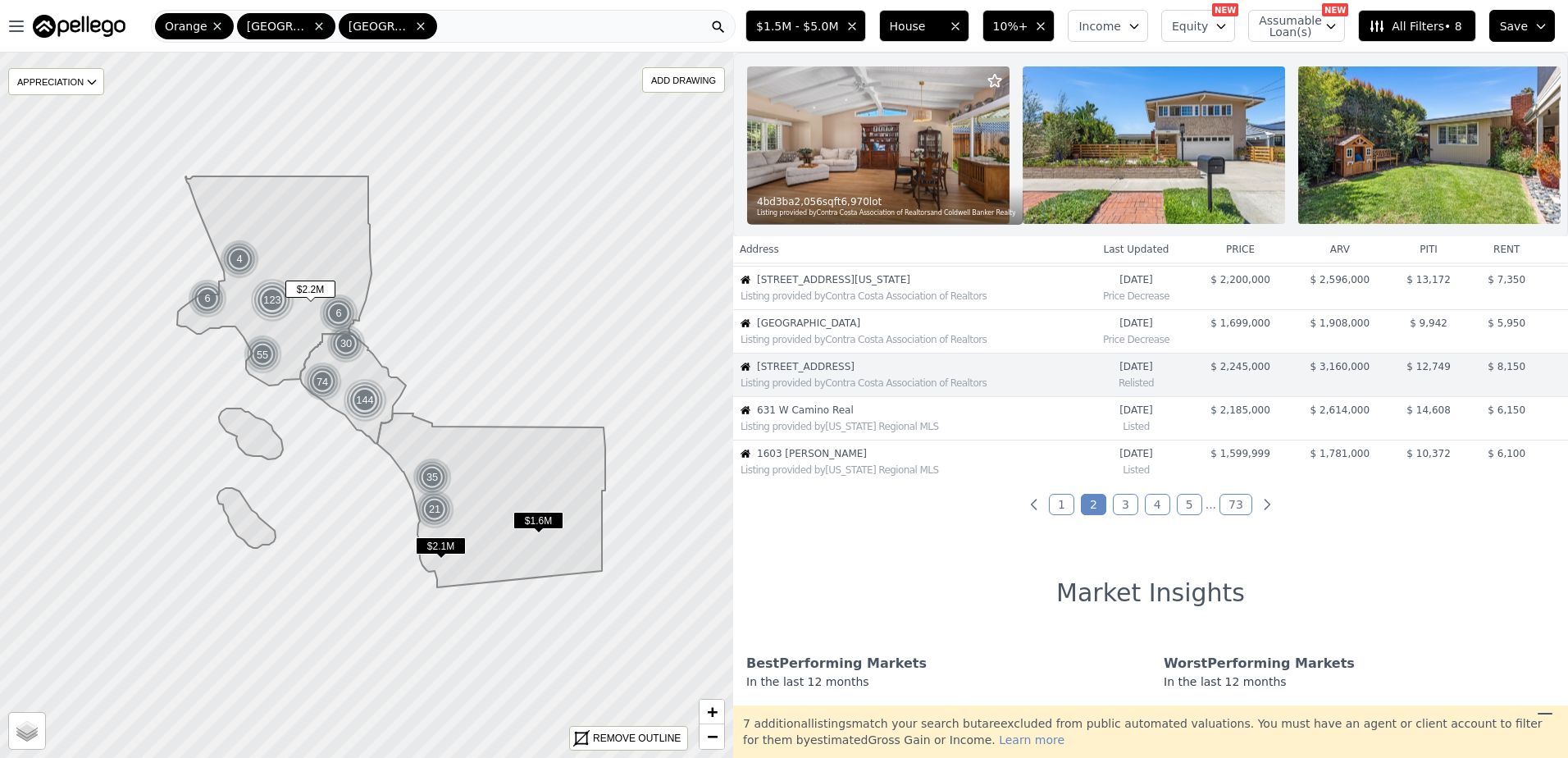
click at [906, 417] on span "631 W Camino Real" at bounding box center [919, 410] width 324 height 13
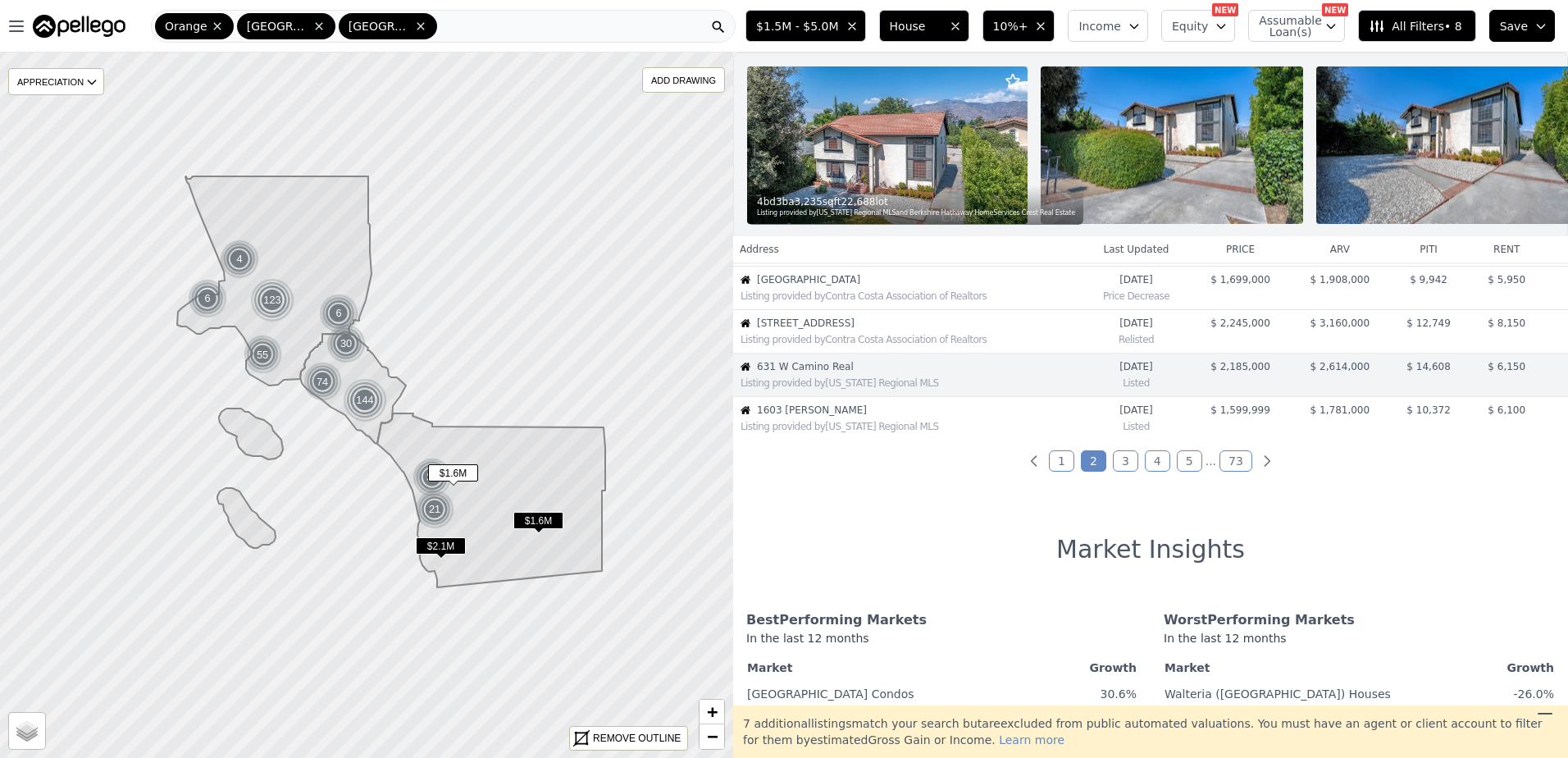
click at [906, 417] on span "1603 [PERSON_NAME]" at bounding box center [919, 410] width 324 height 13
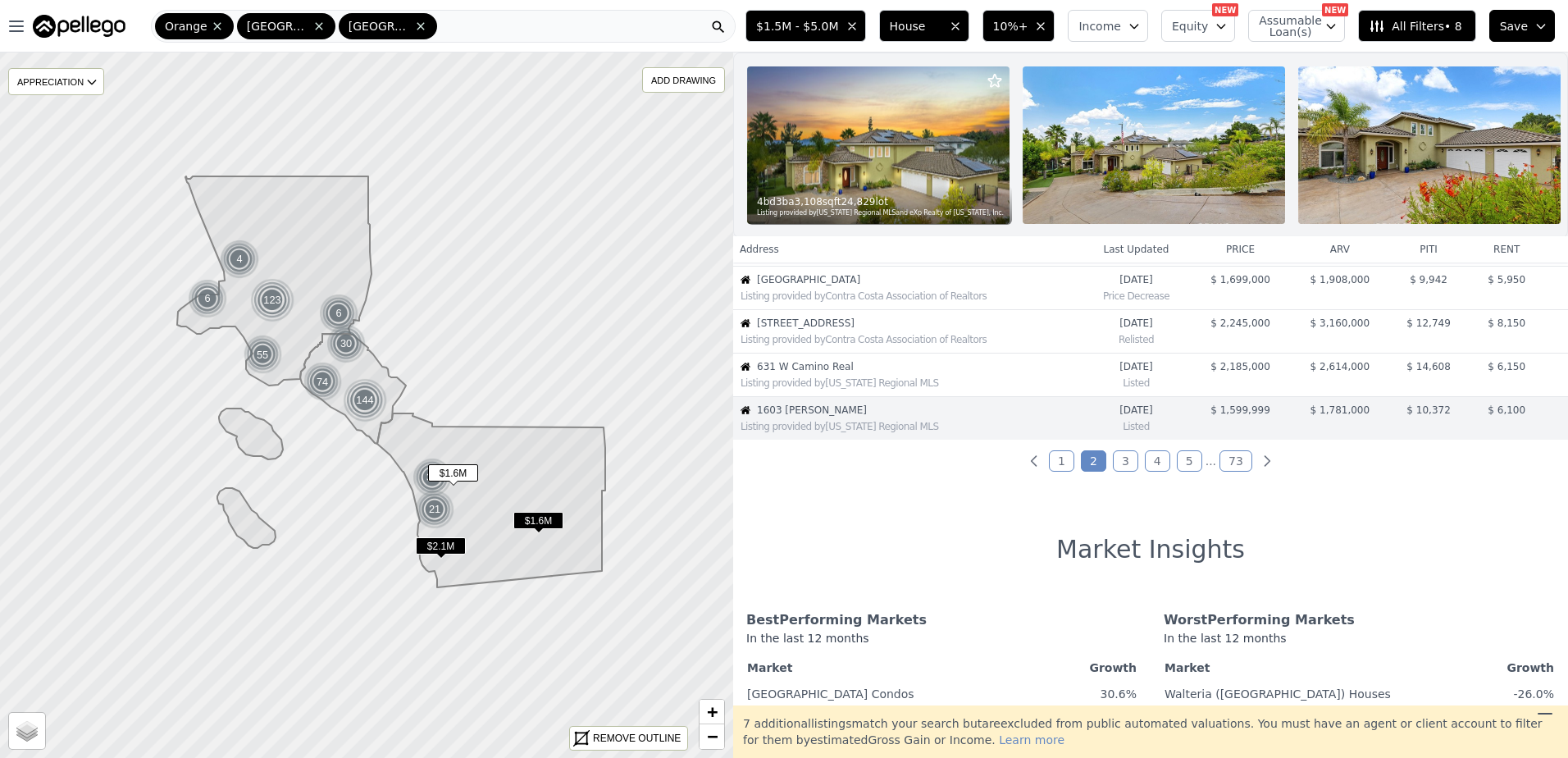
scroll to position [433, 0]
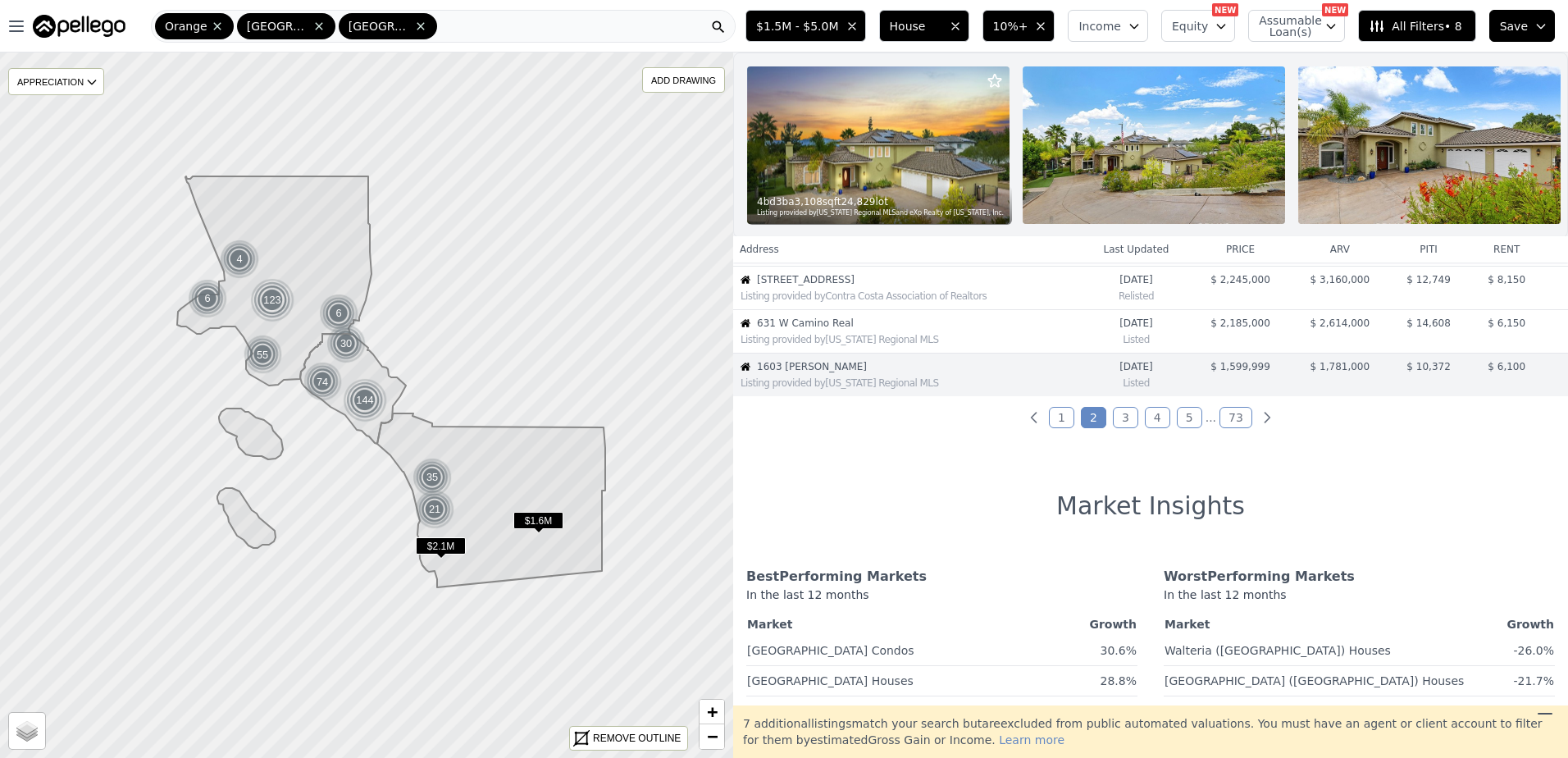
click at [1118, 428] on link "3" at bounding box center [1125, 417] width 25 height 22
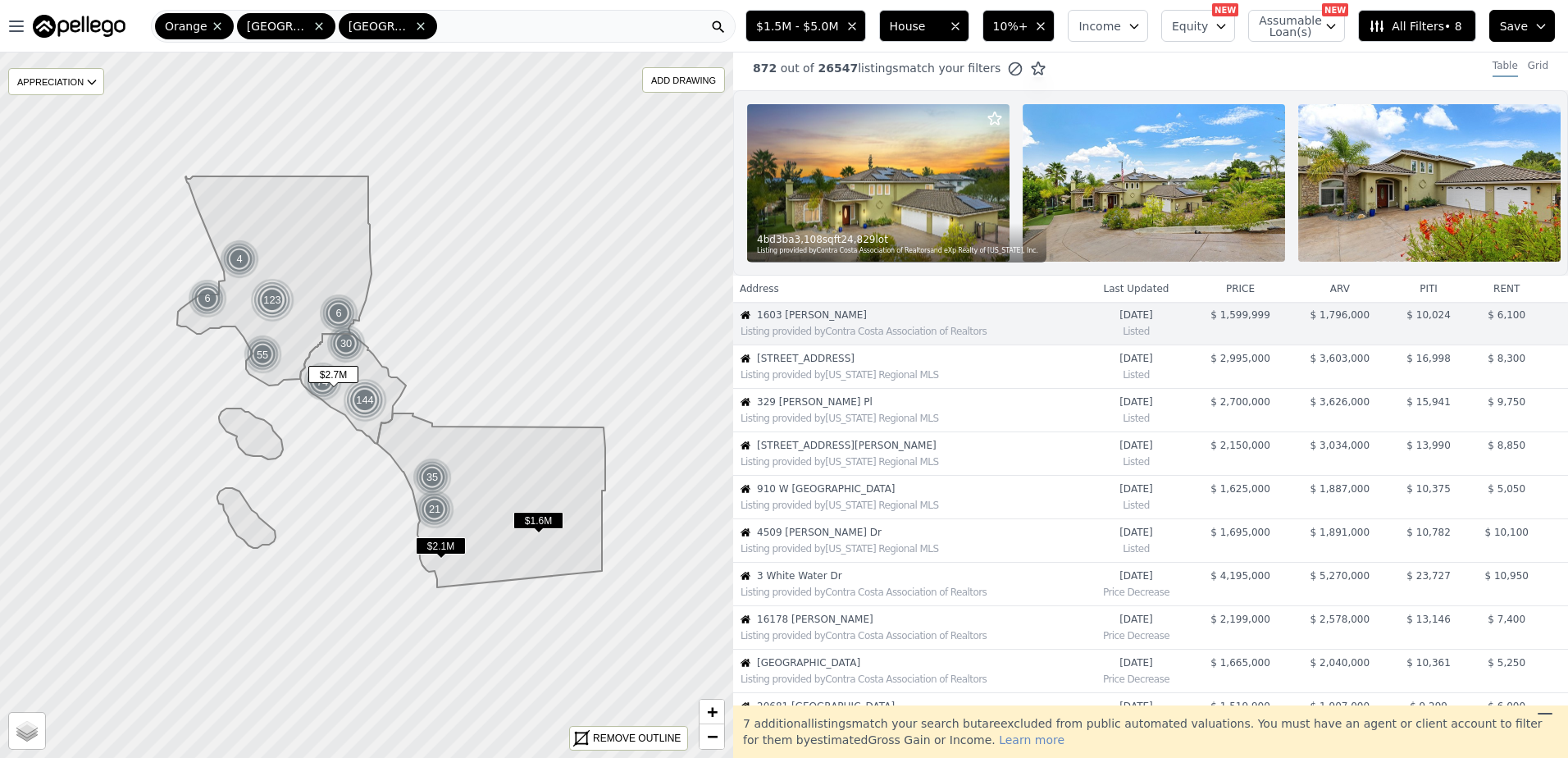
scroll to position [0, 0]
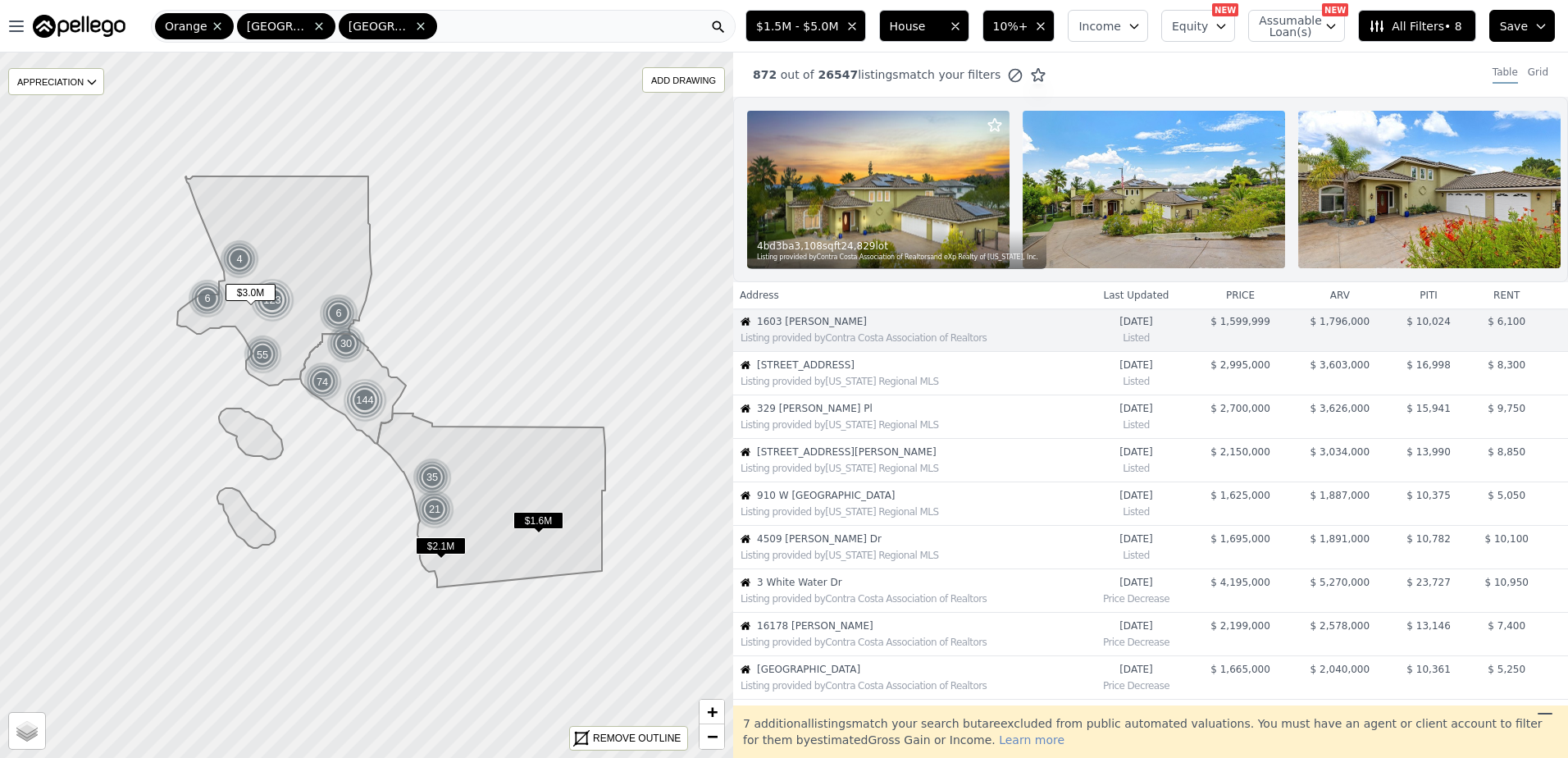
click at [860, 372] on span "[STREET_ADDRESS]" at bounding box center [919, 365] width 324 height 13
